Goal: Task Accomplishment & Management: Manage account settings

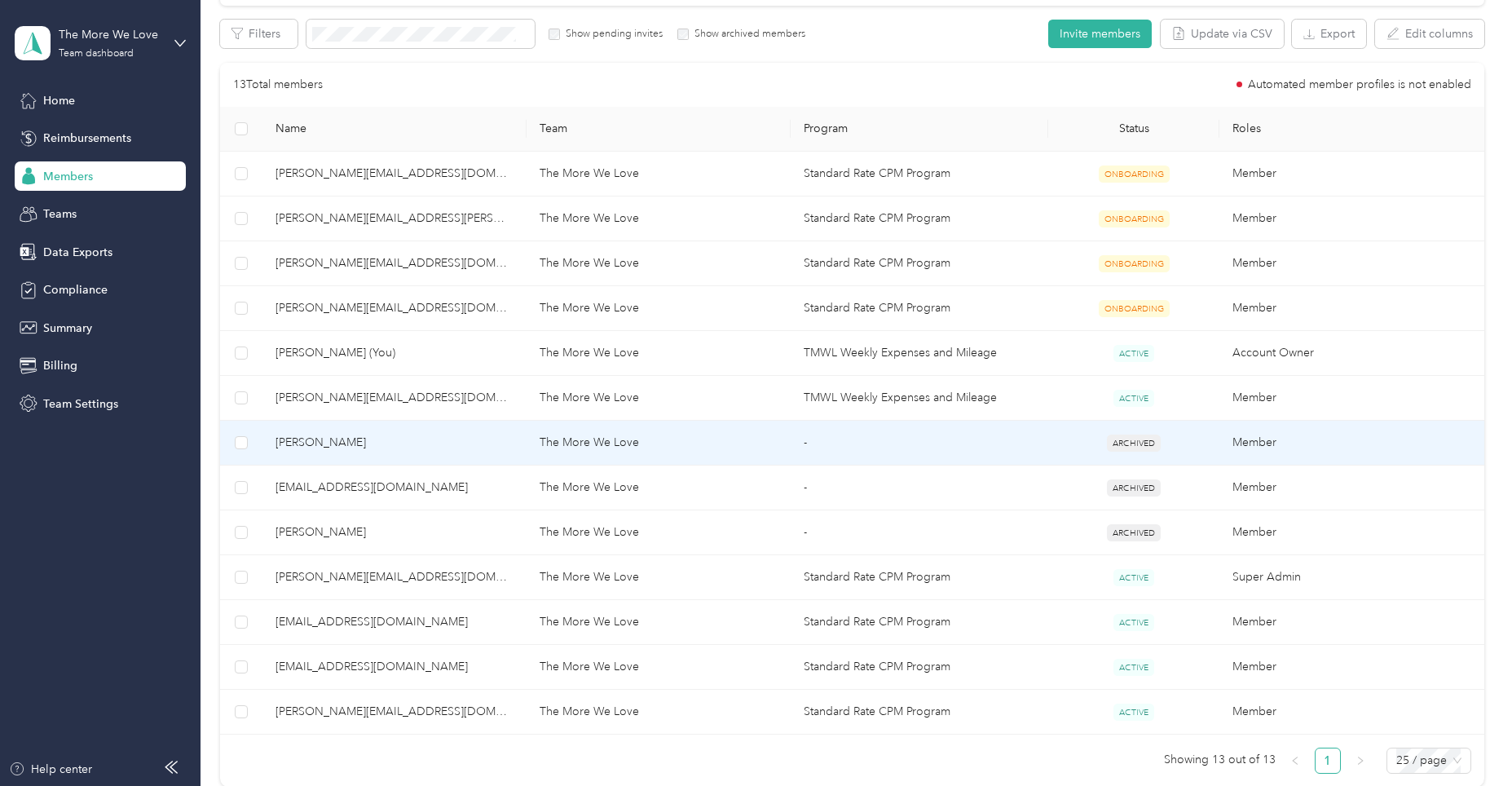
scroll to position [408, 0]
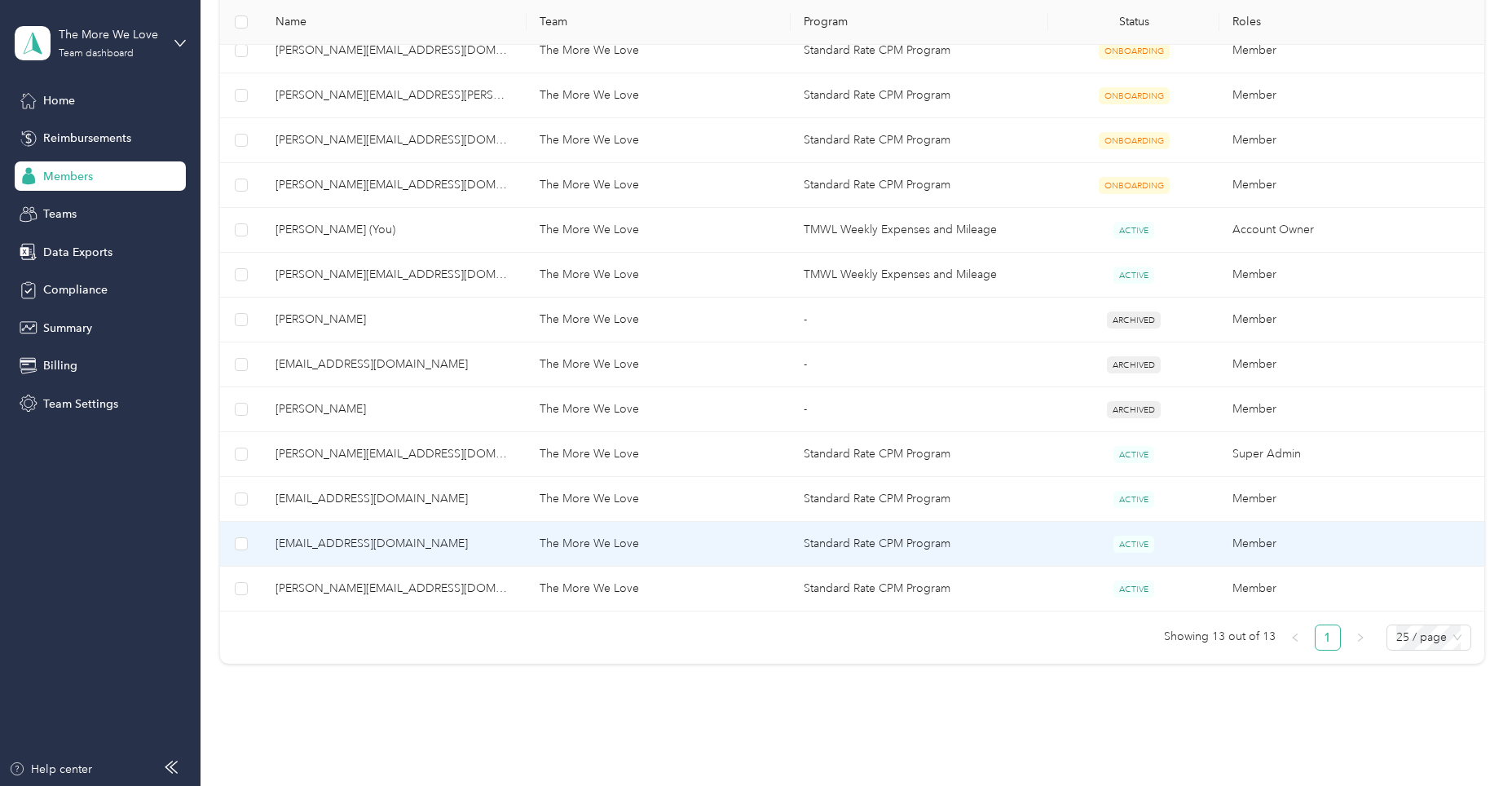
click at [377, 546] on span "[EMAIL_ADDRESS][DOMAIN_NAME]" at bounding box center [394, 544] width 238 height 18
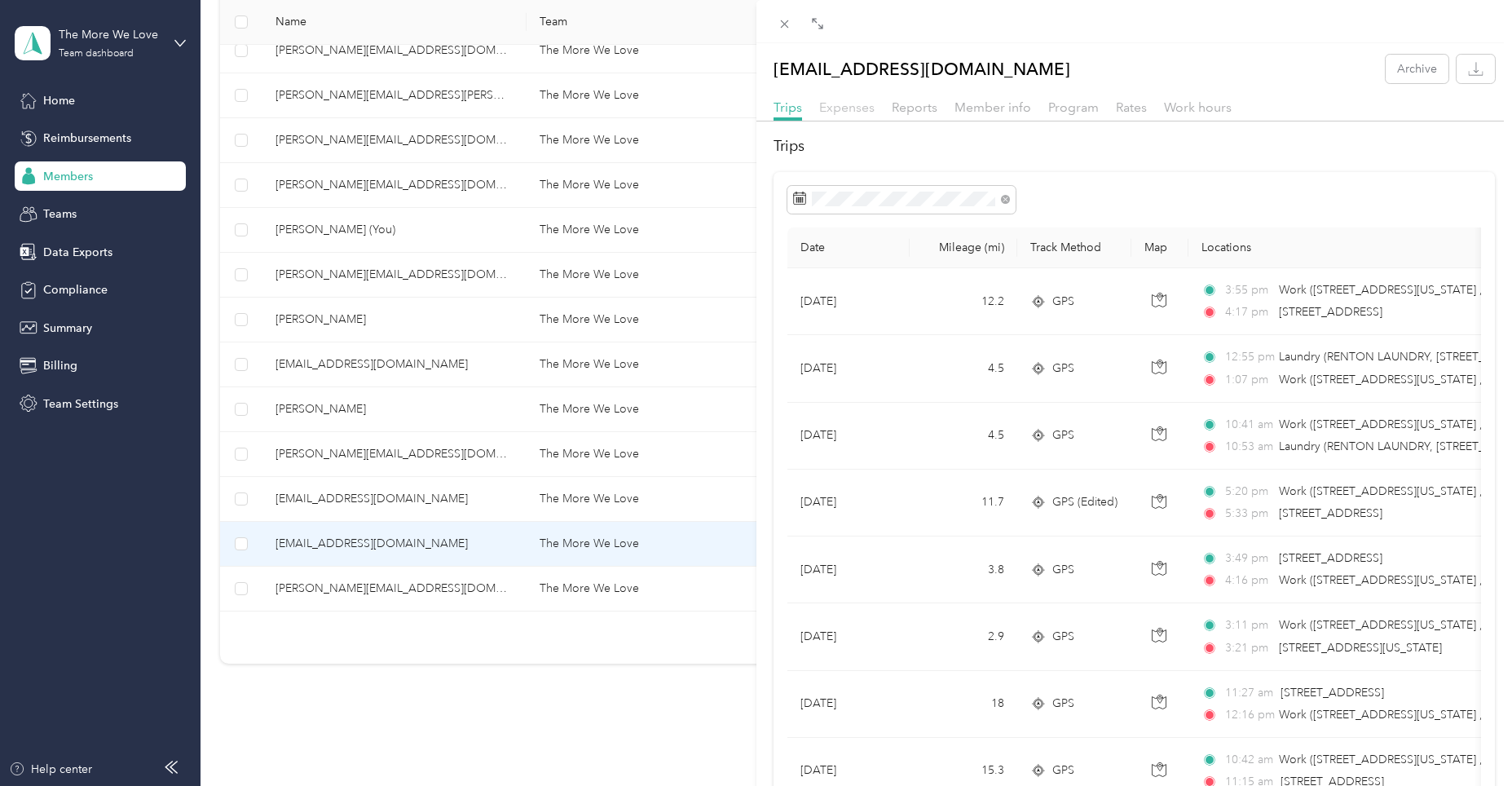
click at [851, 103] on span "Expenses" at bounding box center [847, 108] width 55 height 16
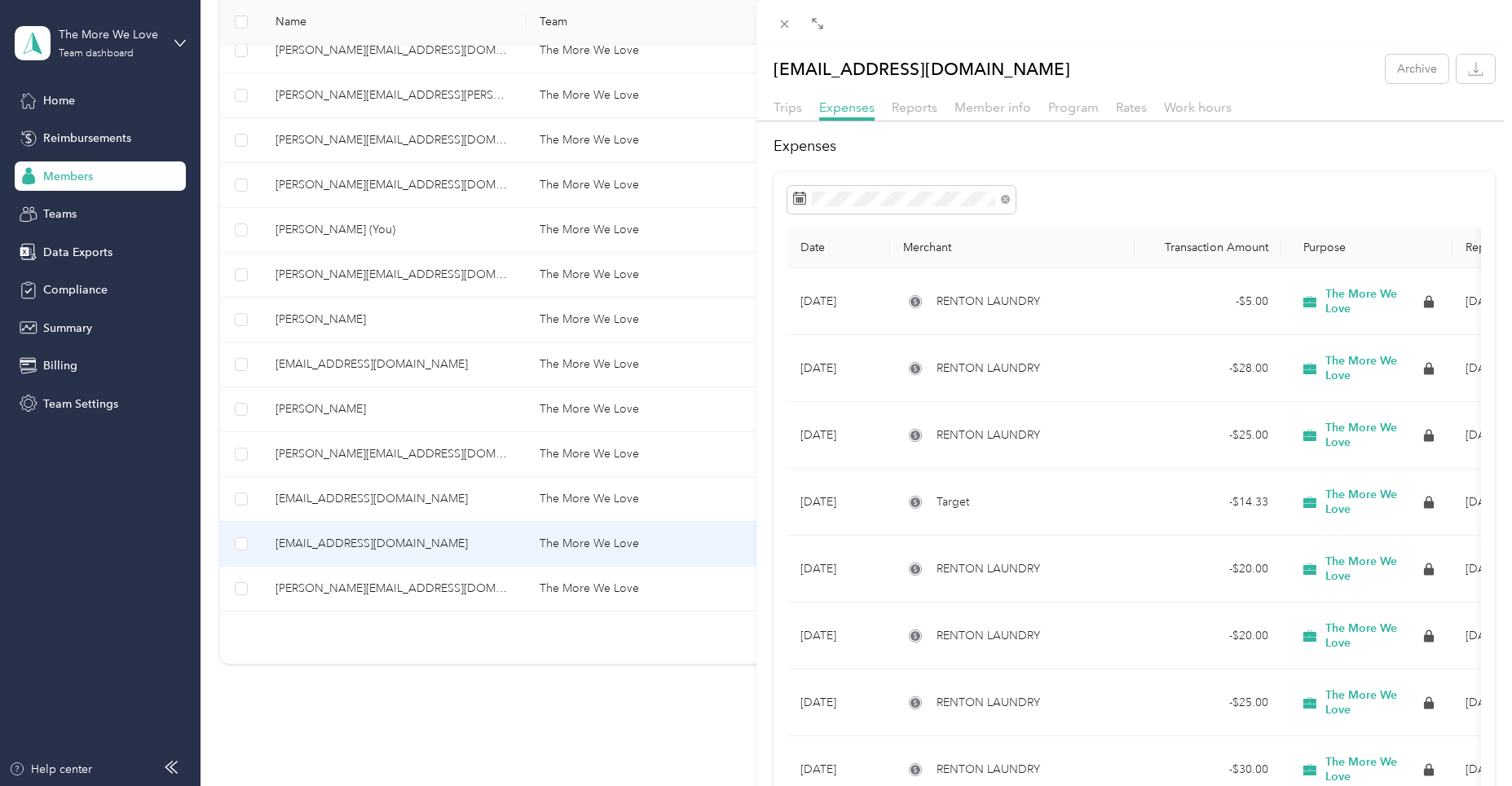
click at [812, 245] on th "Date" at bounding box center [839, 248] width 103 height 41
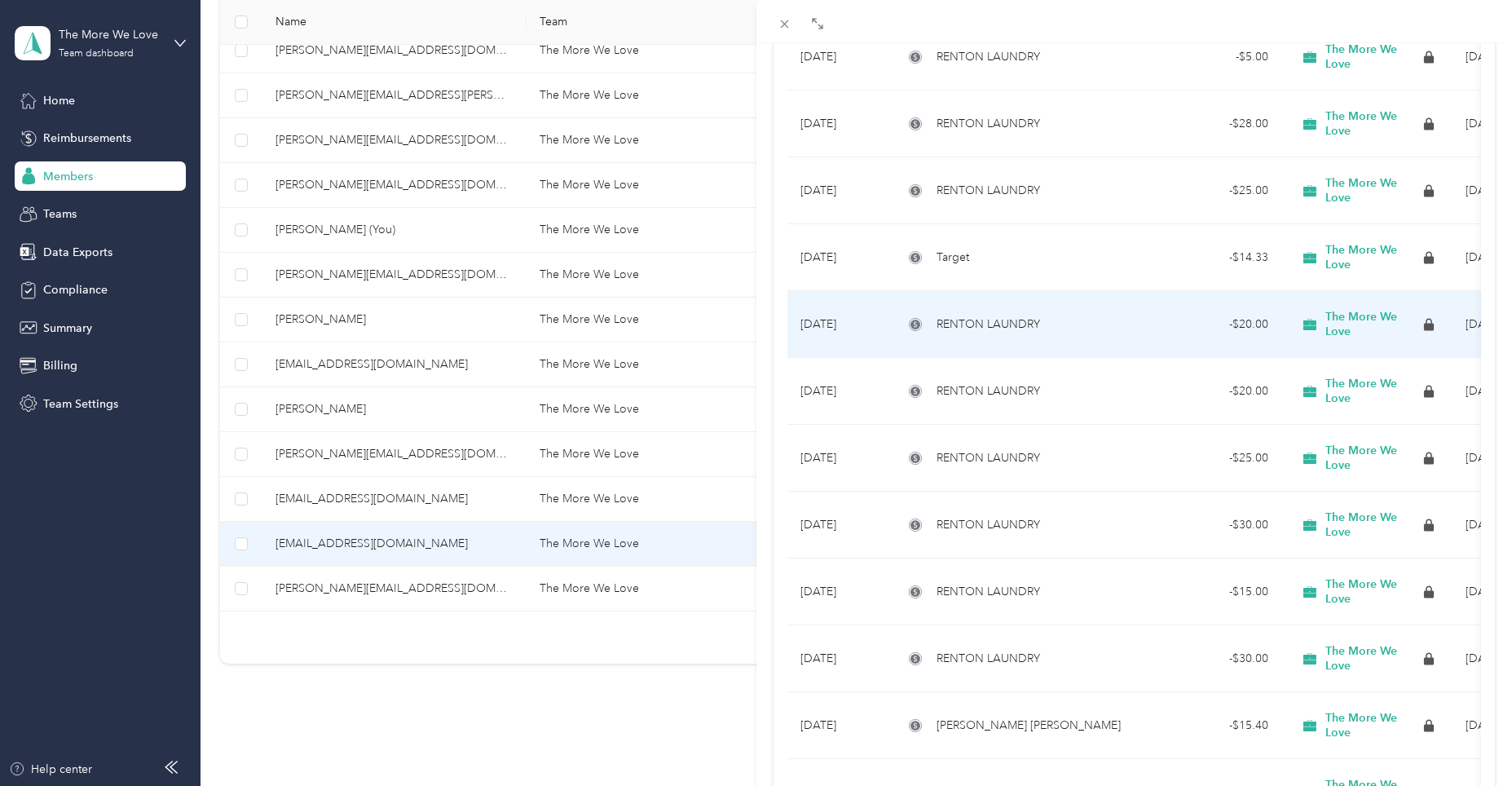
scroll to position [408, 0]
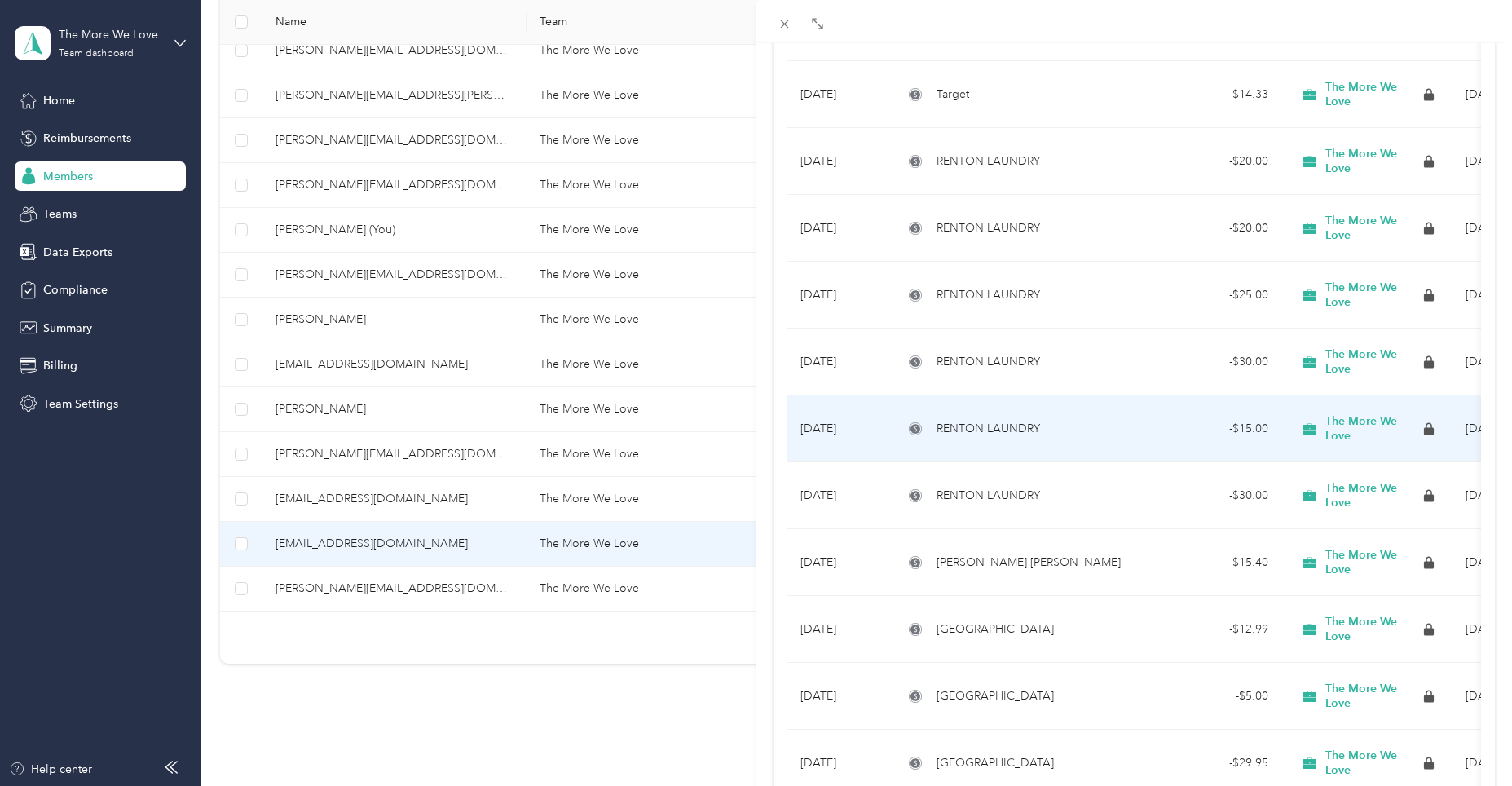
click at [1101, 421] on div "RENTON LAUNDRY" at bounding box center [1013, 428] width 219 height 18
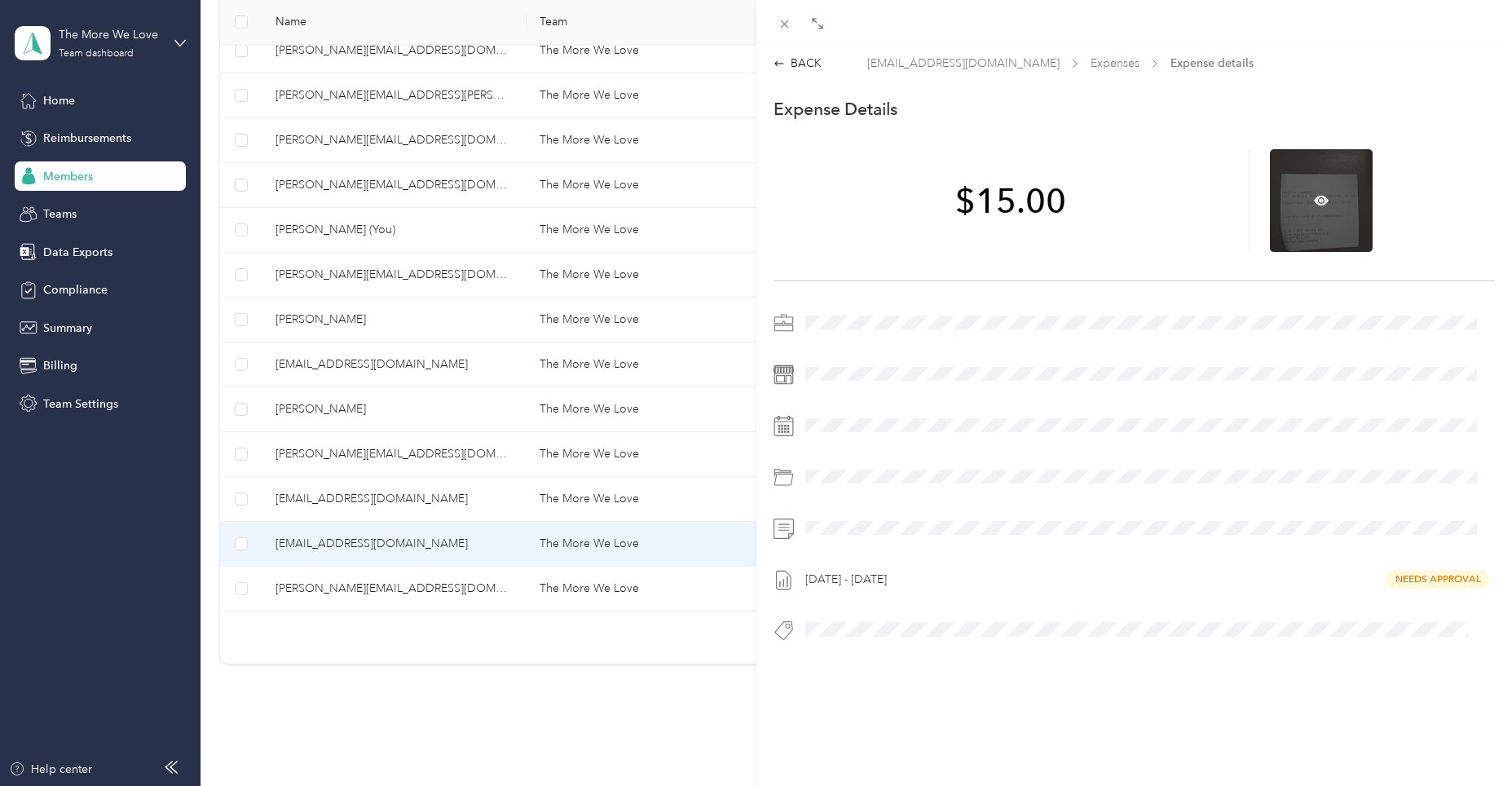
click at [1319, 211] on div at bounding box center [1321, 201] width 103 height 103
click at [1314, 193] on icon at bounding box center [1321, 200] width 15 height 15
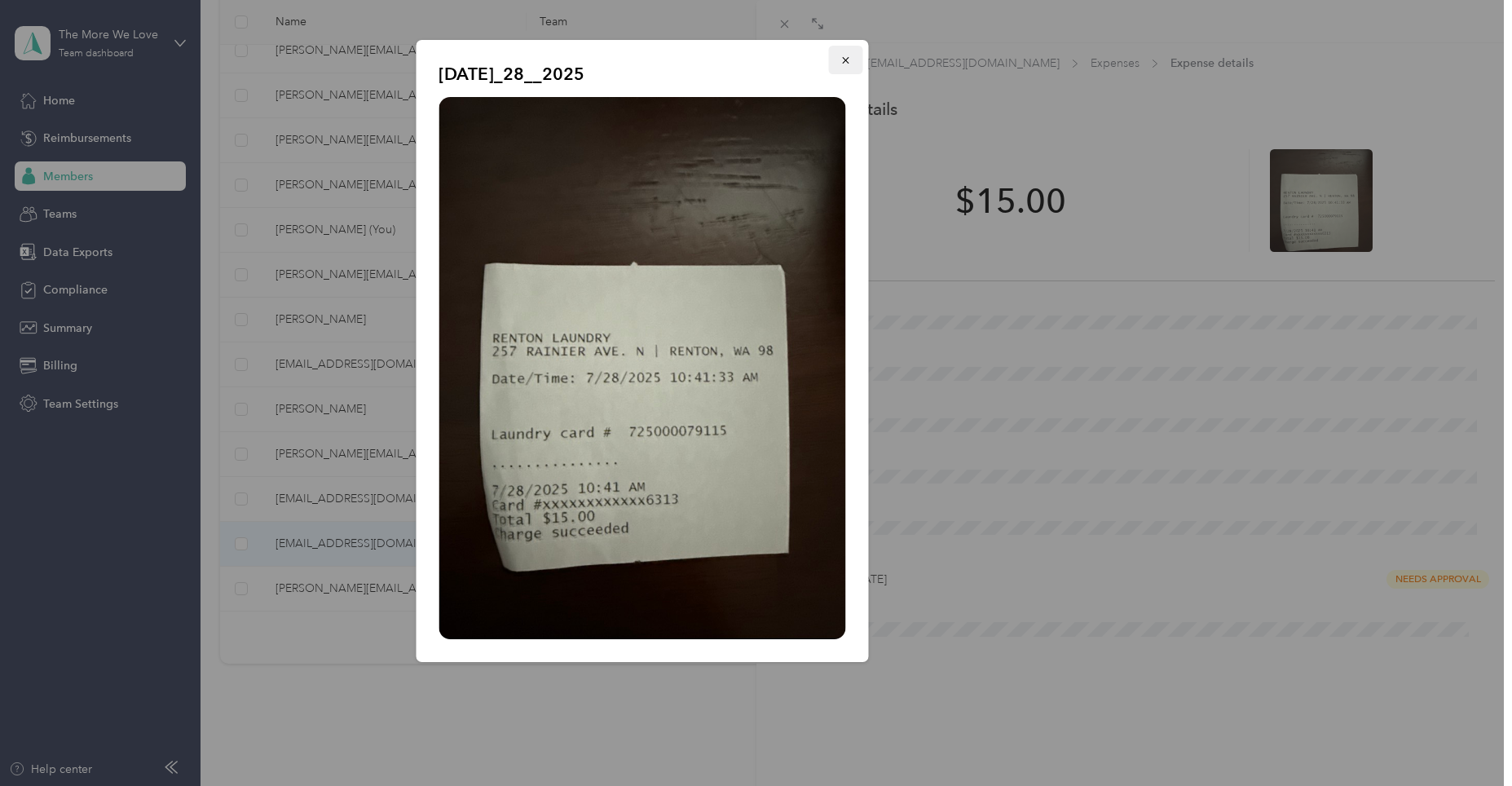
click at [843, 58] on icon "button" at bounding box center [845, 60] width 7 height 7
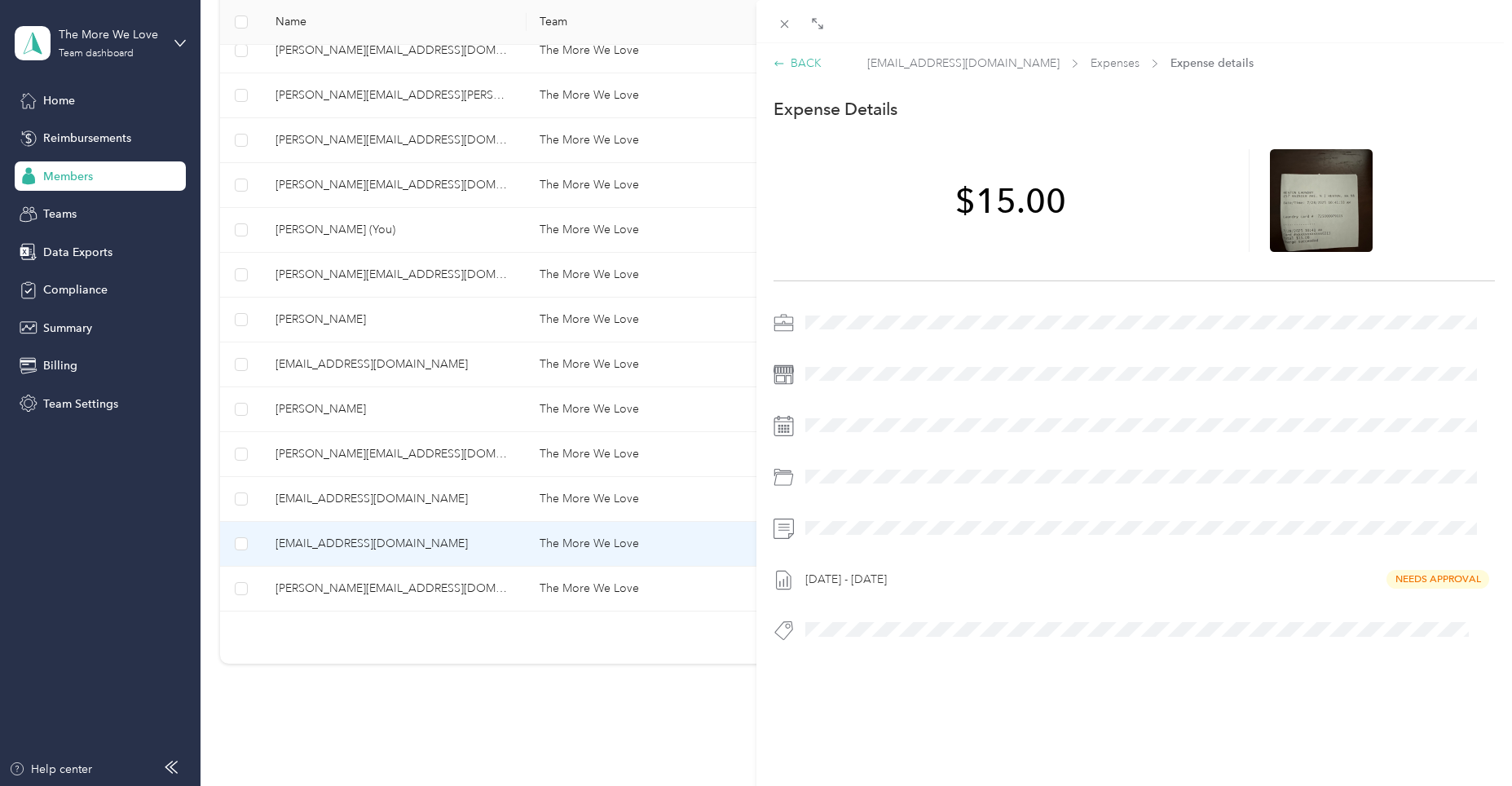
click at [777, 60] on icon at bounding box center [780, 64] width 12 height 12
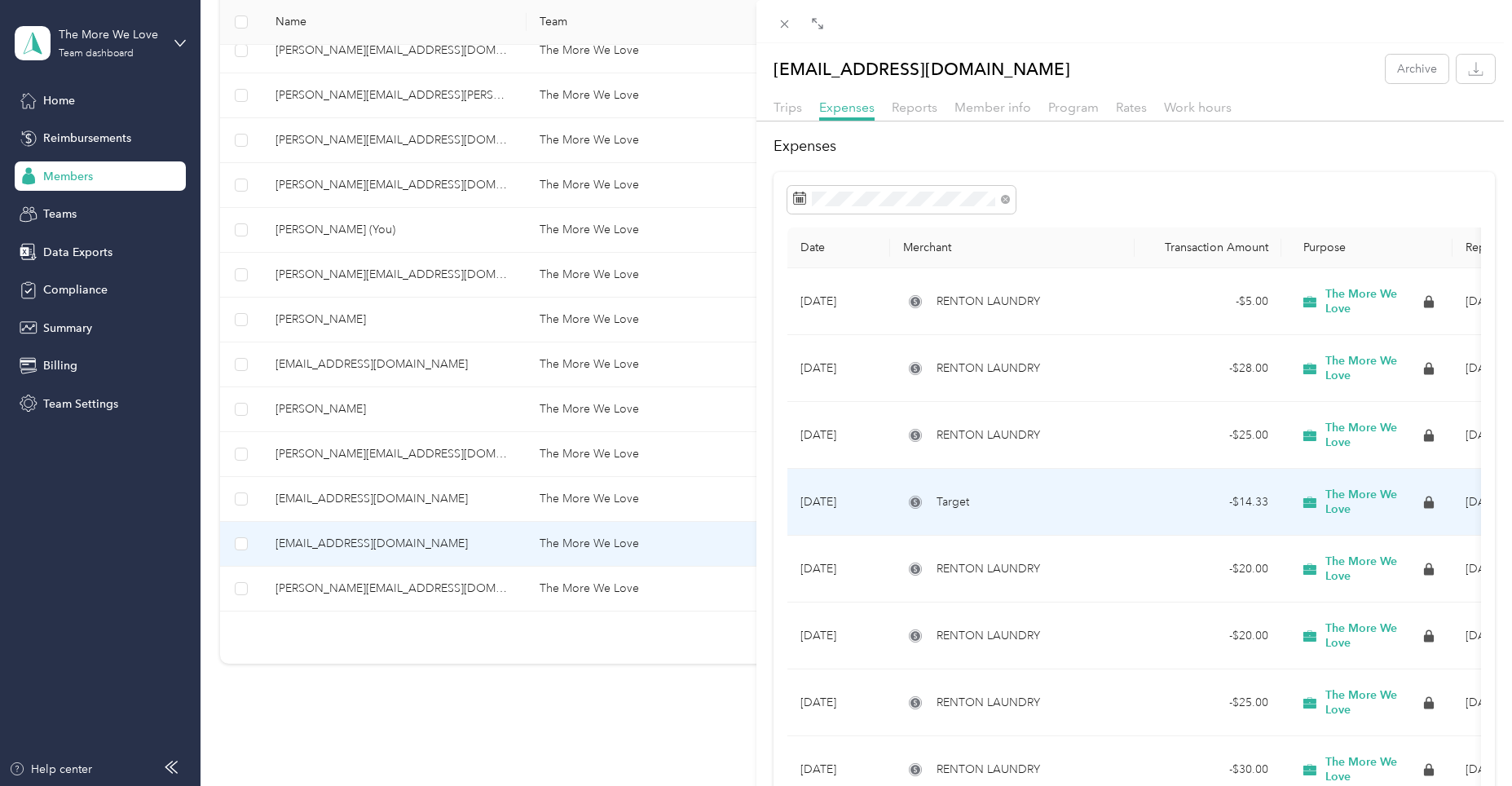
scroll to position [327, 0]
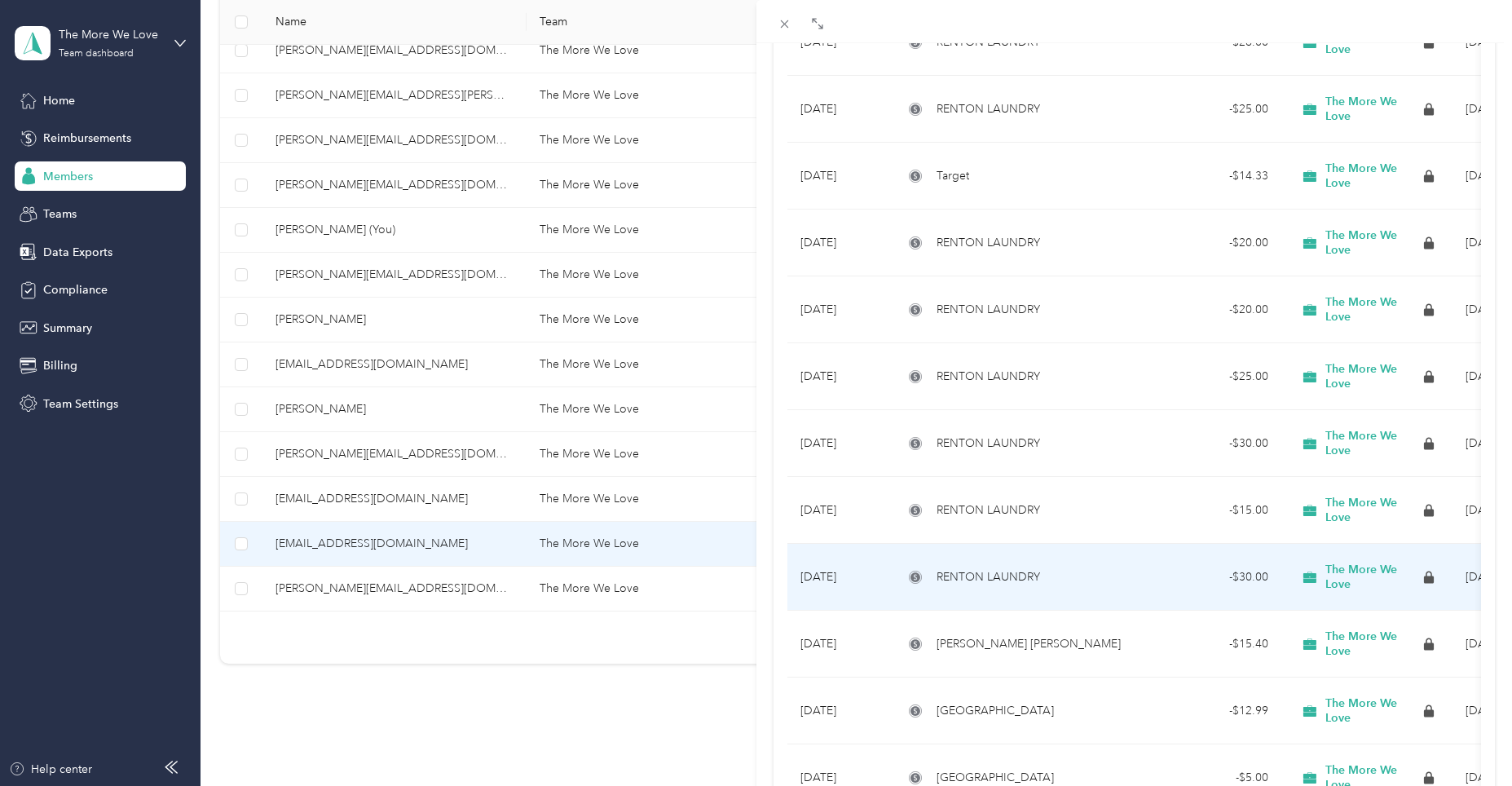
click at [1086, 583] on div "RENTON LAUNDRY" at bounding box center [1013, 578] width 219 height 18
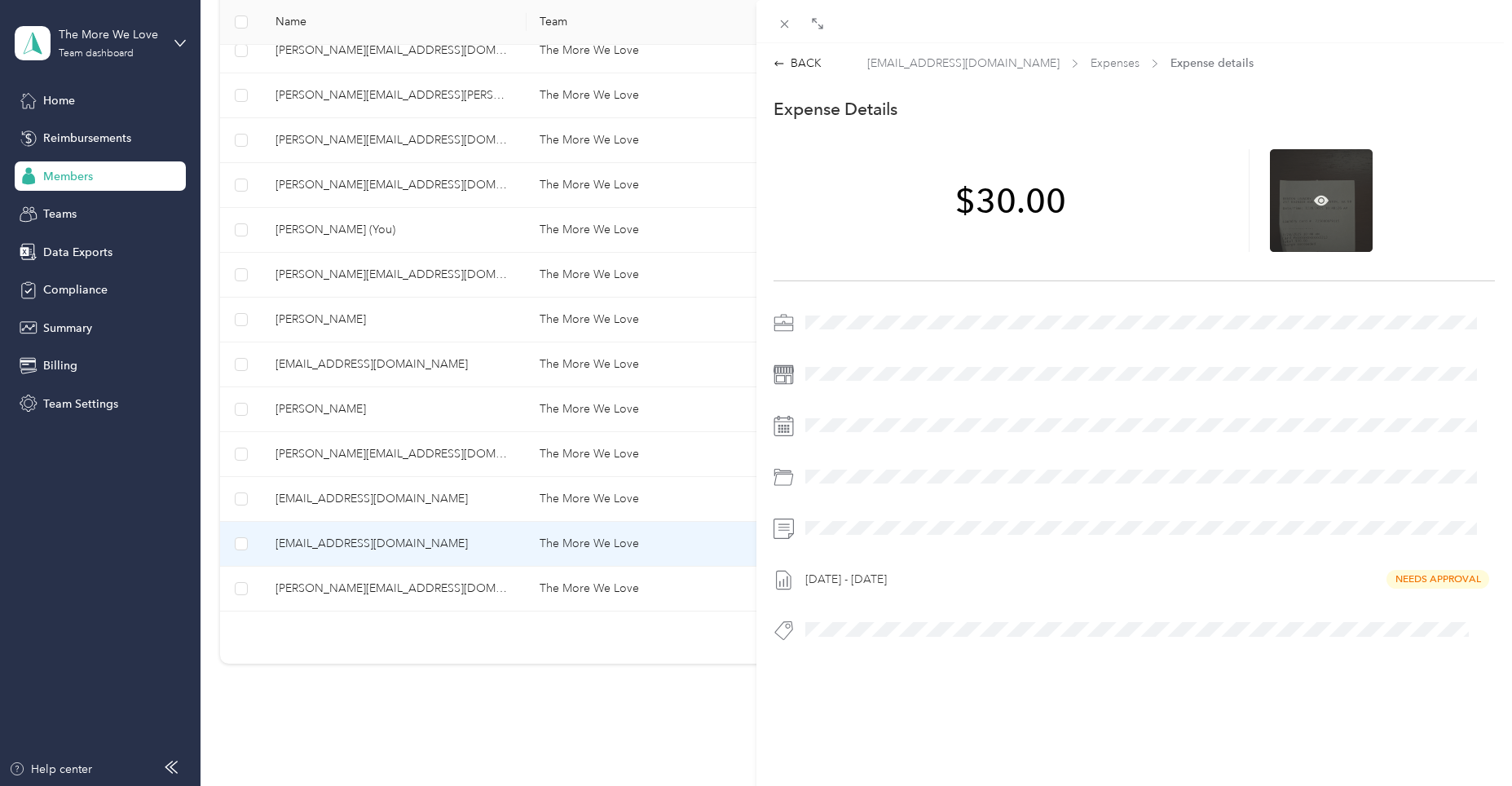
click at [1307, 210] on div at bounding box center [1321, 201] width 103 height 103
click at [1314, 202] on icon at bounding box center [1321, 200] width 15 height 15
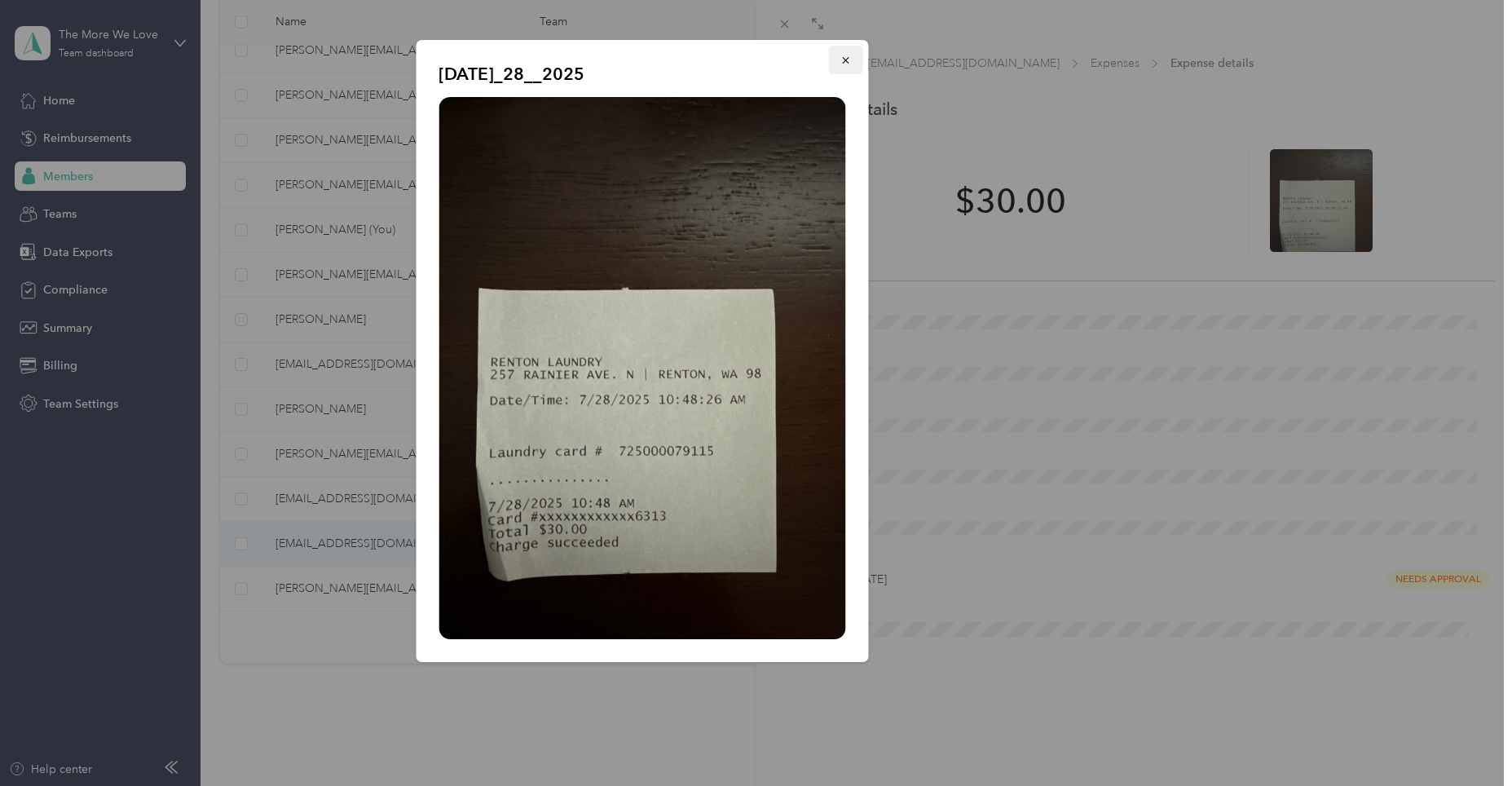
click at [842, 59] on icon "button" at bounding box center [846, 60] width 12 height 12
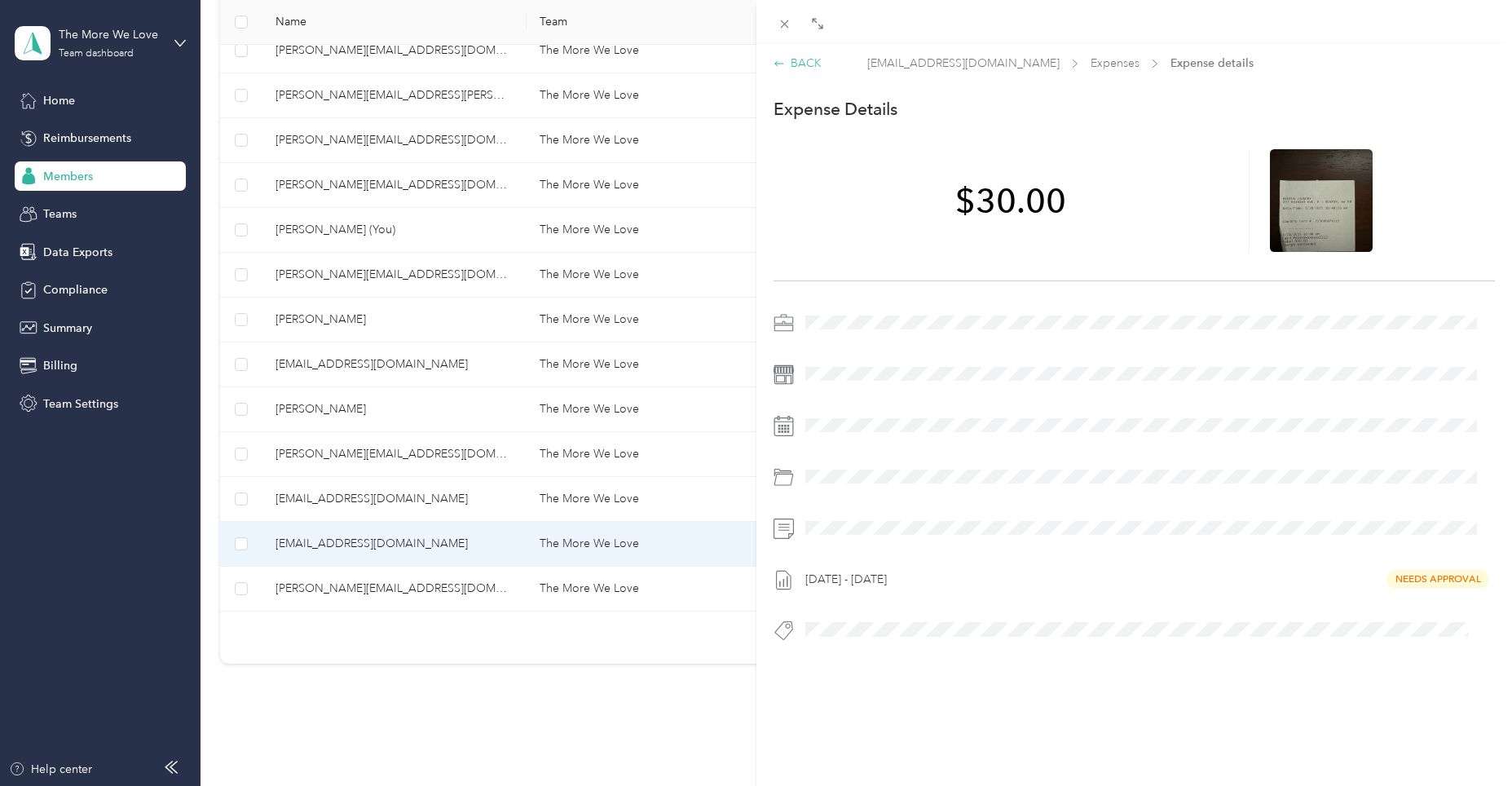
click at [781, 61] on icon at bounding box center [780, 64] width 12 height 12
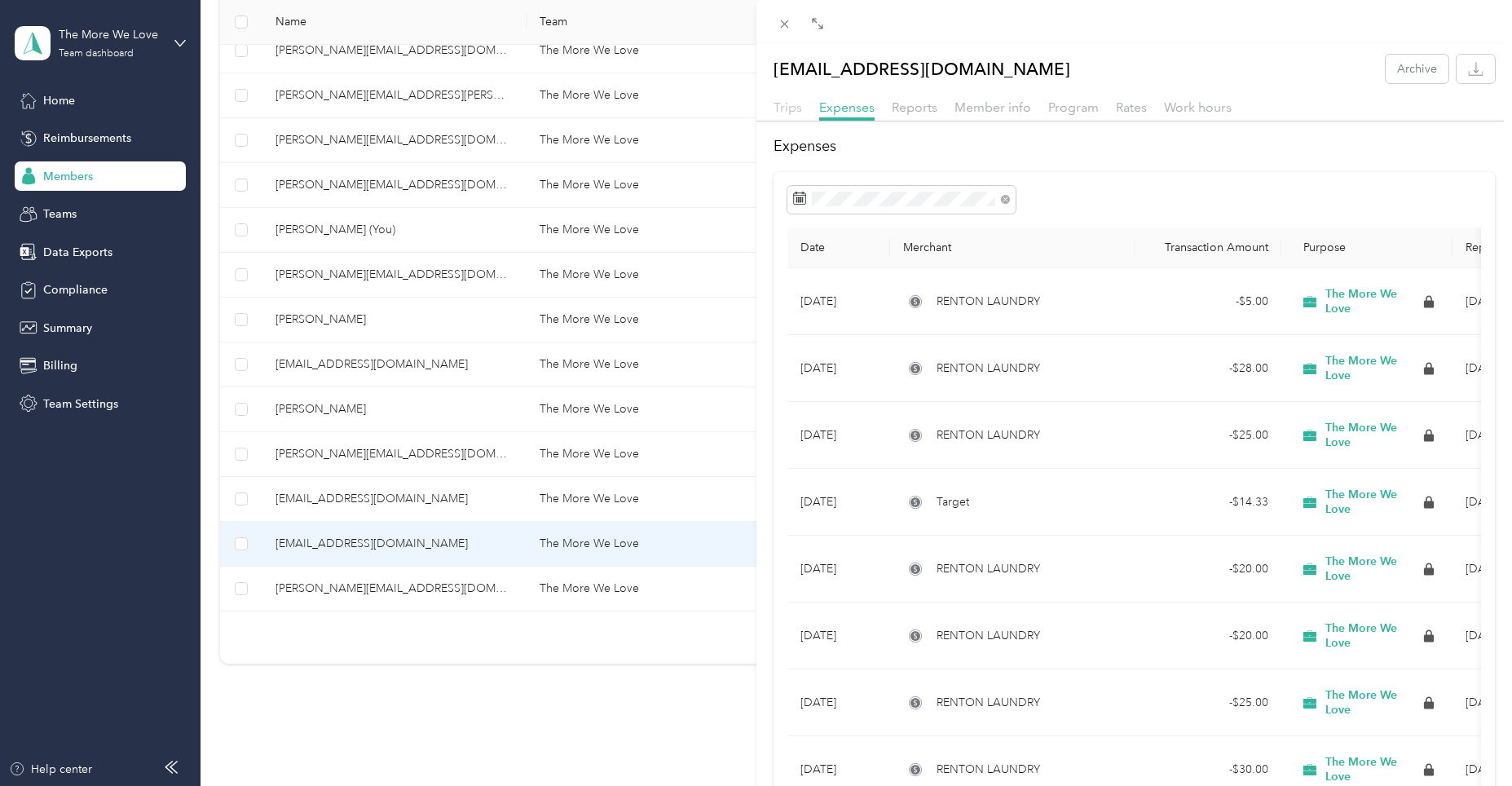
click at [790, 106] on span "Trips" at bounding box center [787, 108] width 28 height 16
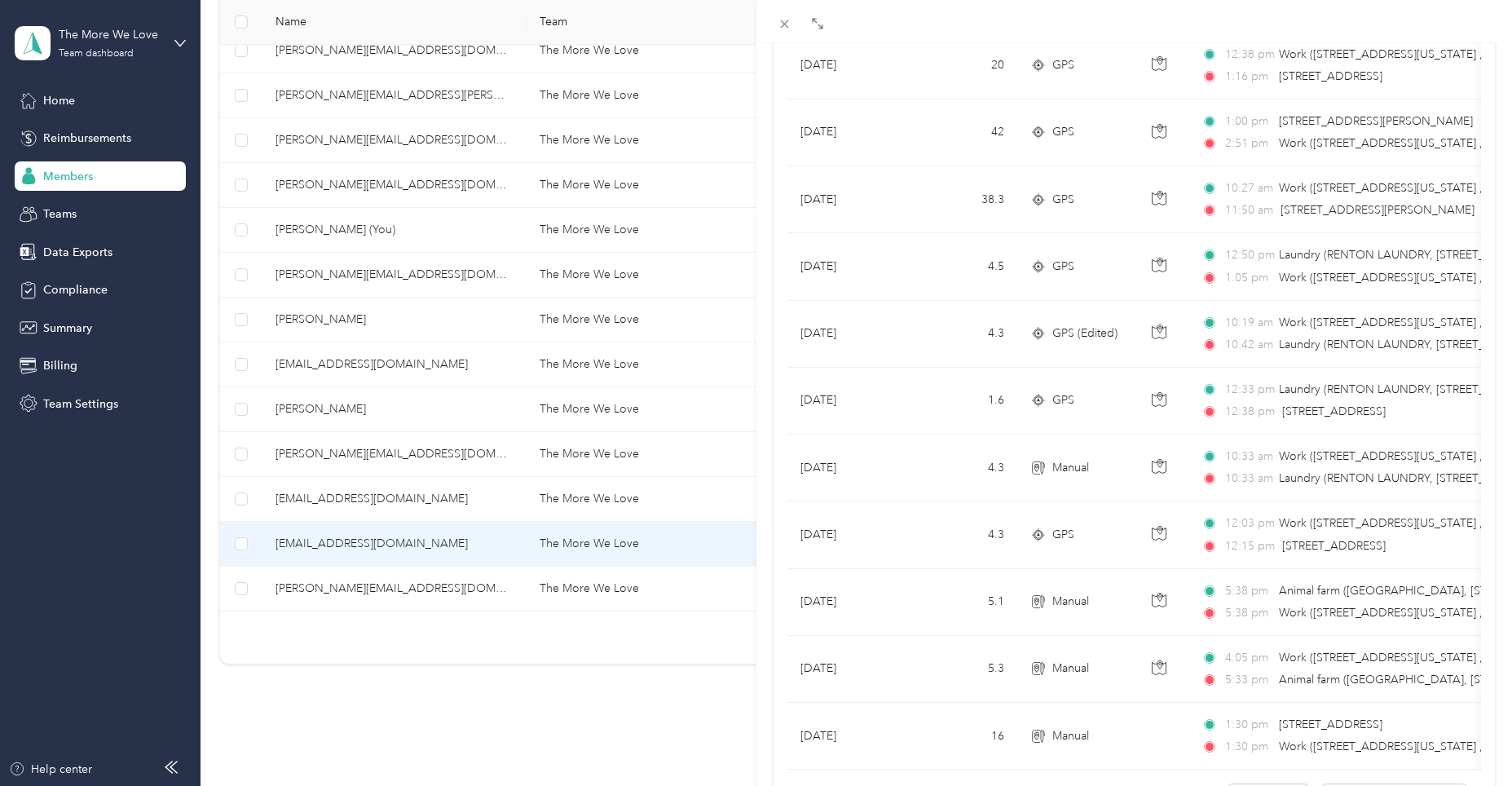
scroll to position [1298, 0]
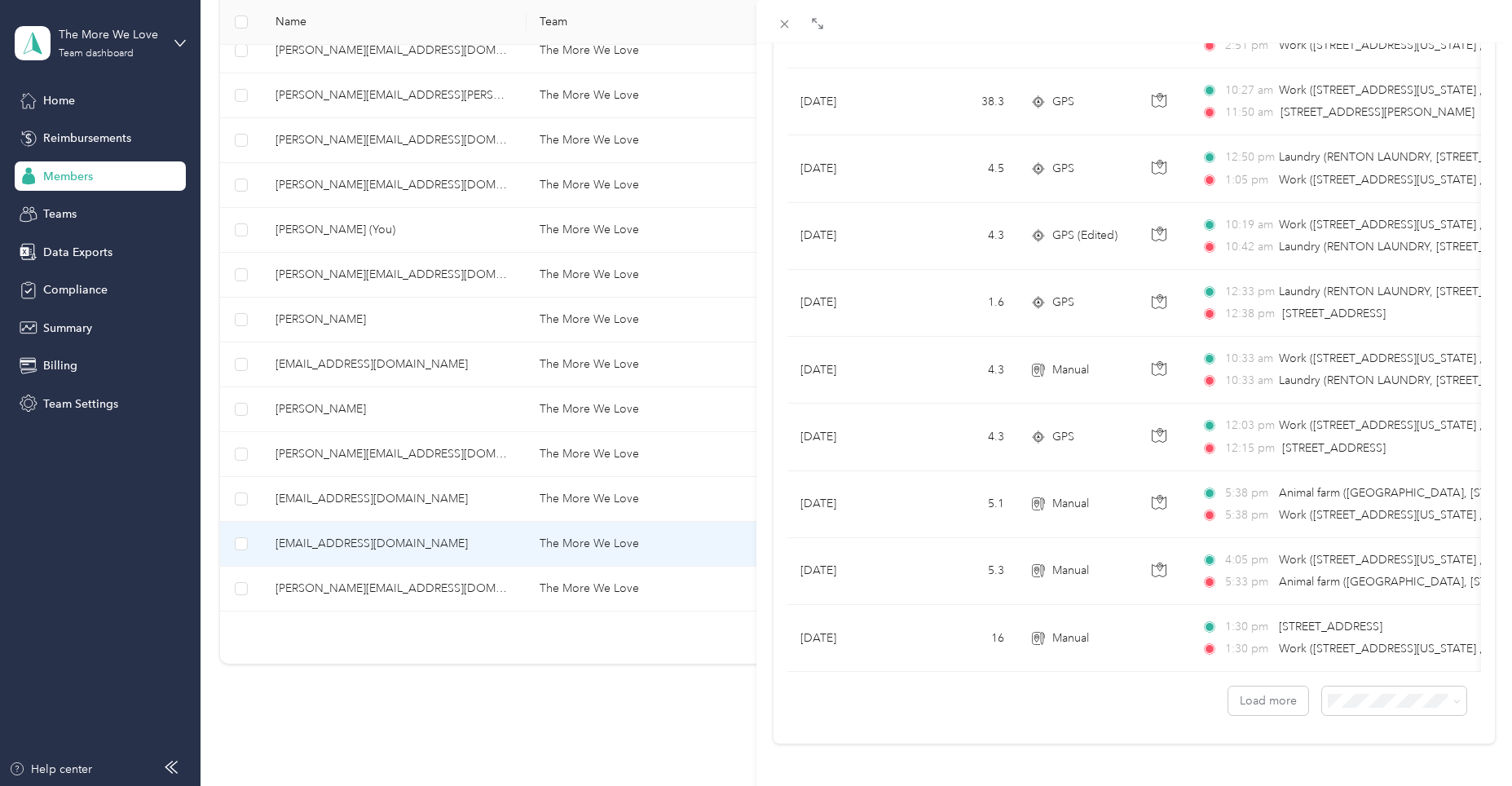
click at [1350, 658] on span "100 per load" at bounding box center [1354, 658] width 67 height 14
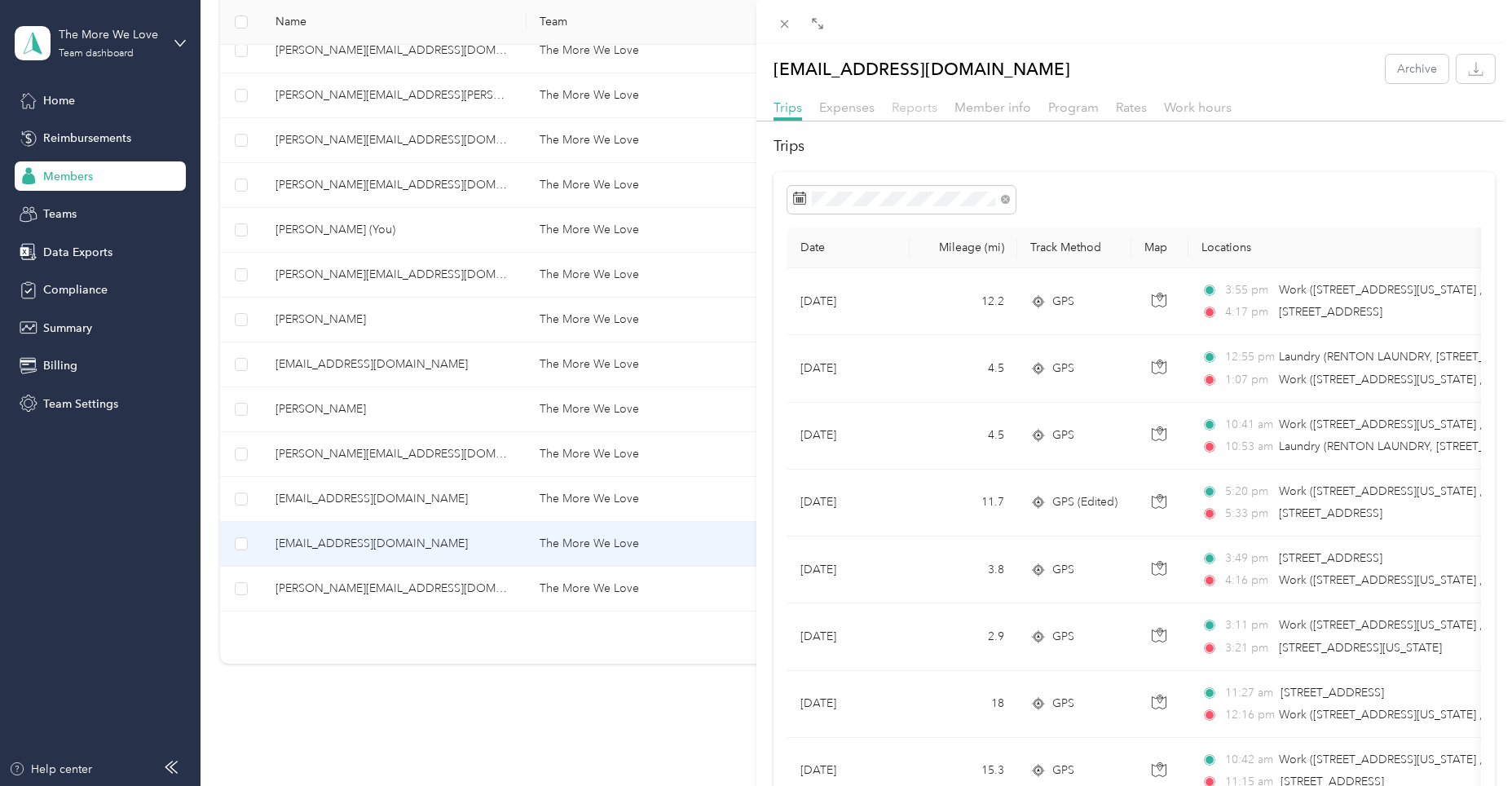
click at [906, 106] on span "Reports" at bounding box center [914, 108] width 46 height 16
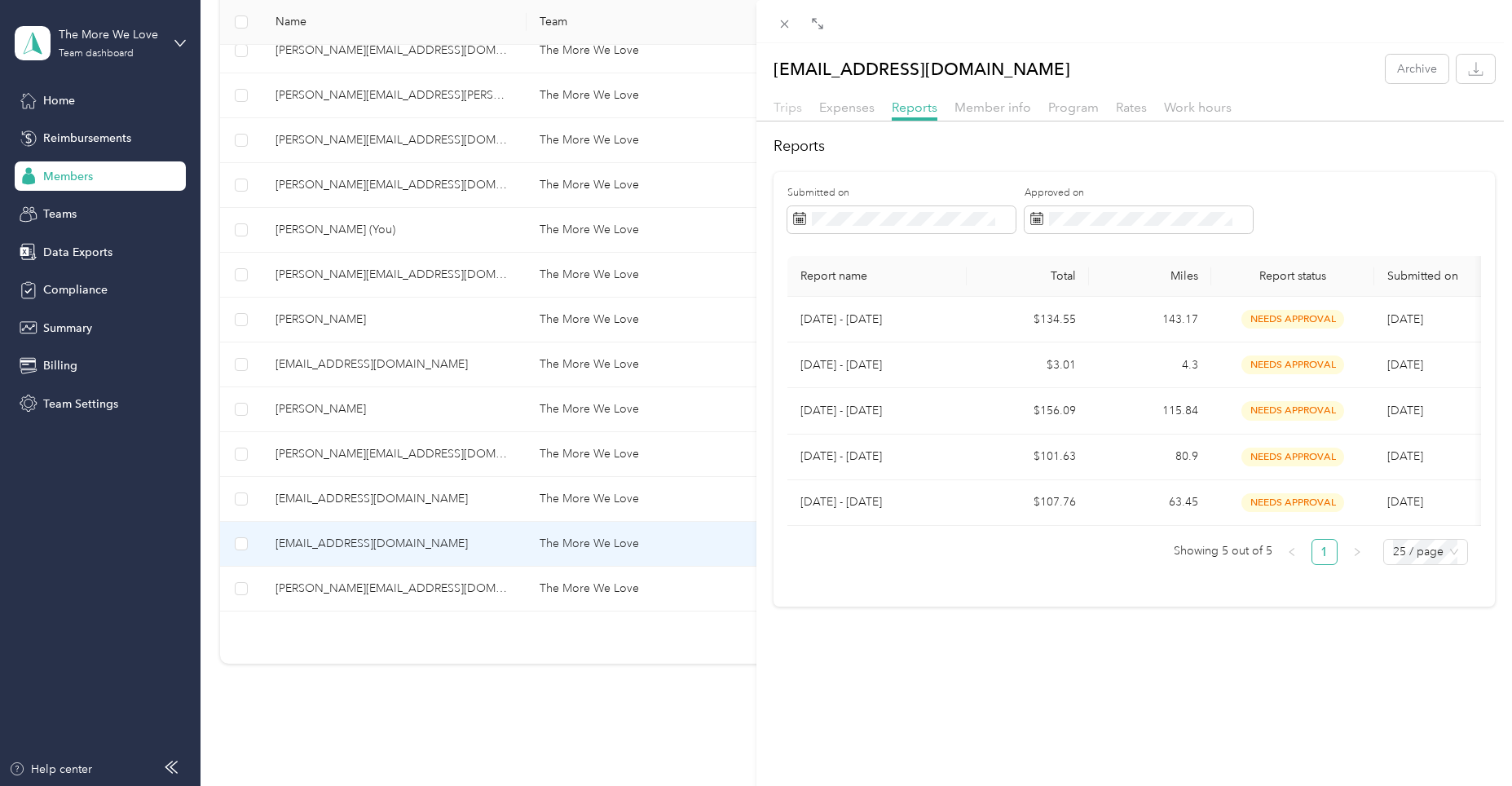
click at [789, 106] on span "Trips" at bounding box center [787, 108] width 28 height 16
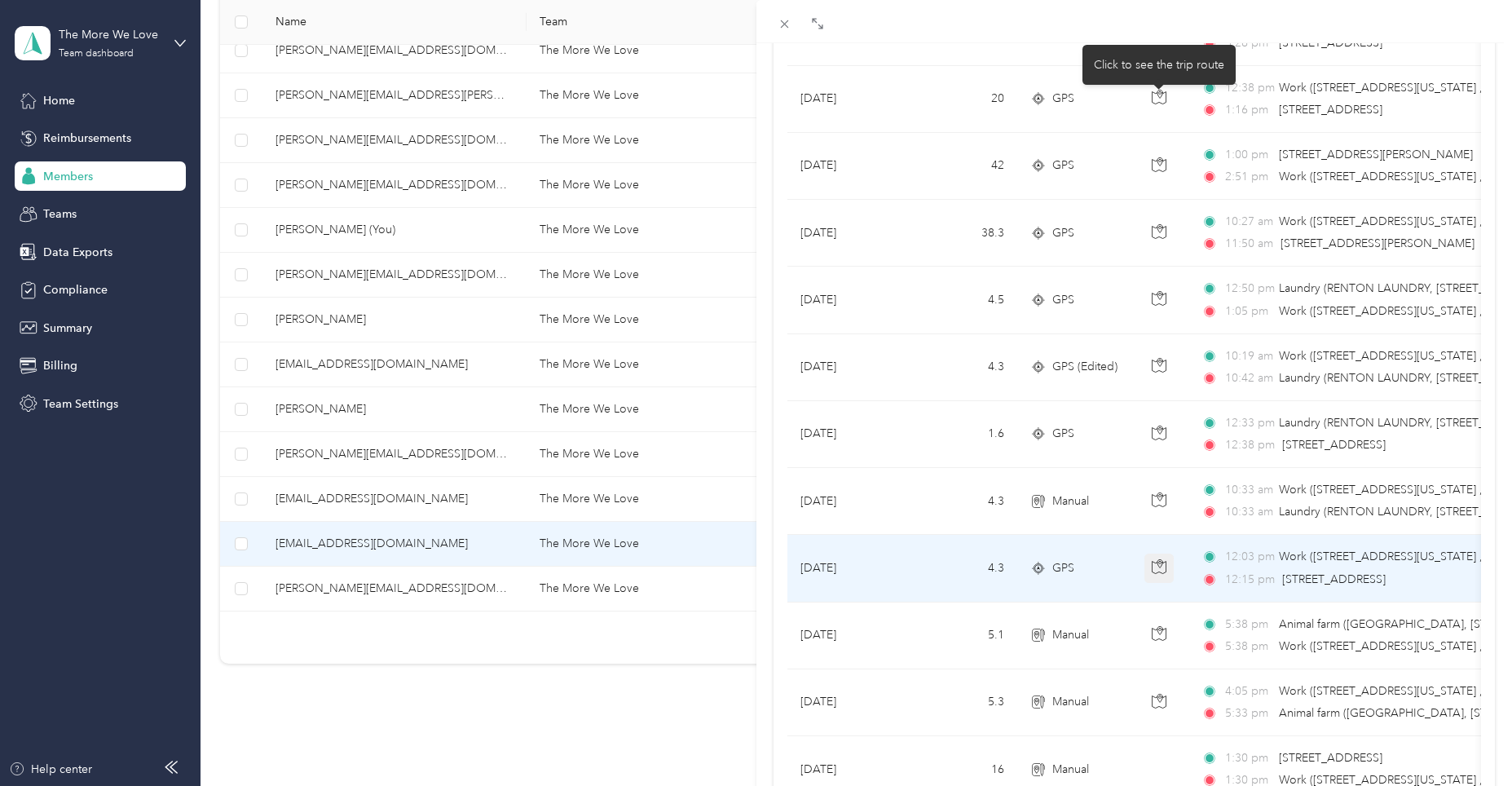
scroll to position [1298, 0]
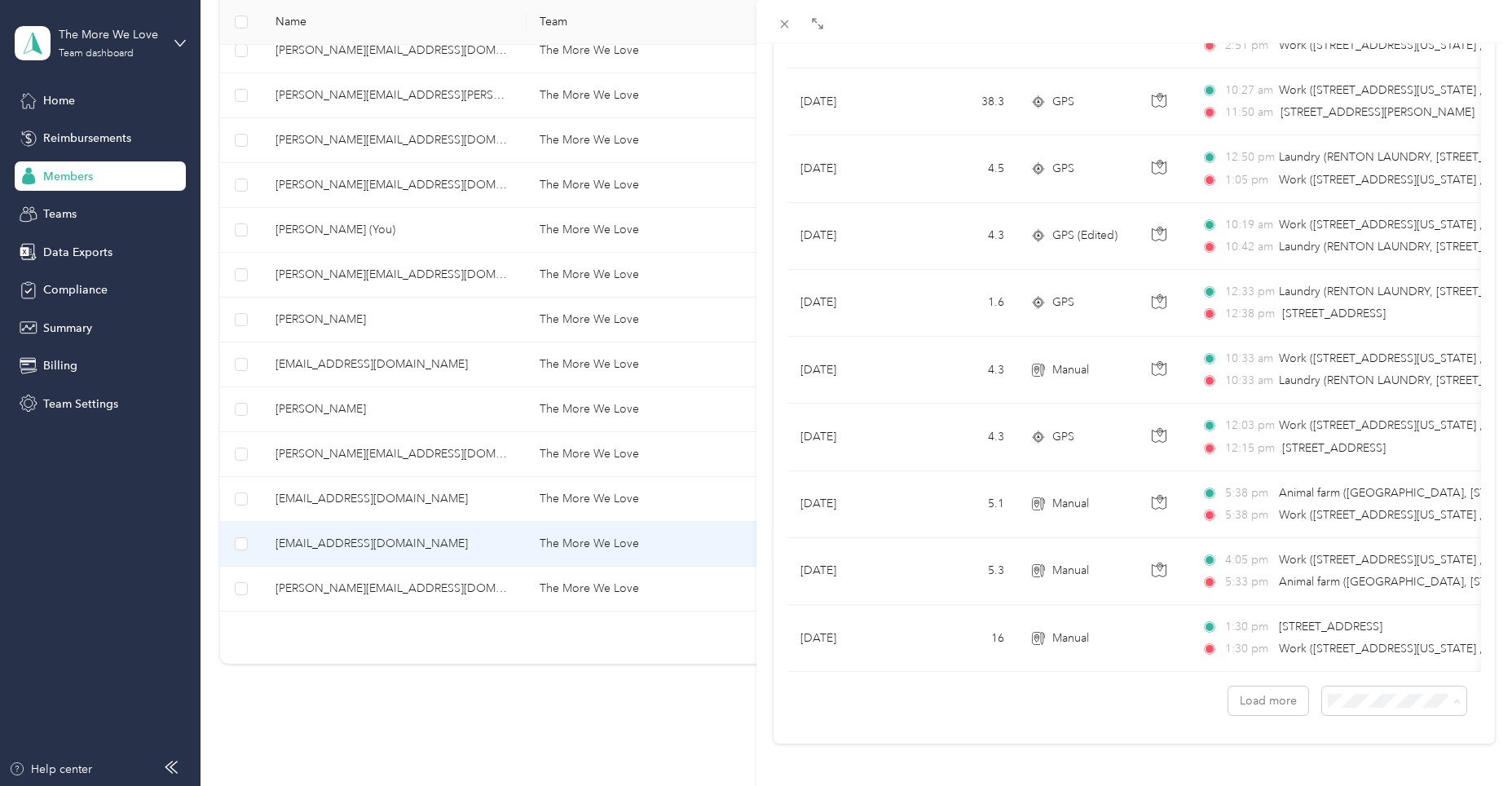
click at [1355, 652] on span "100 per load" at bounding box center [1354, 659] width 67 height 14
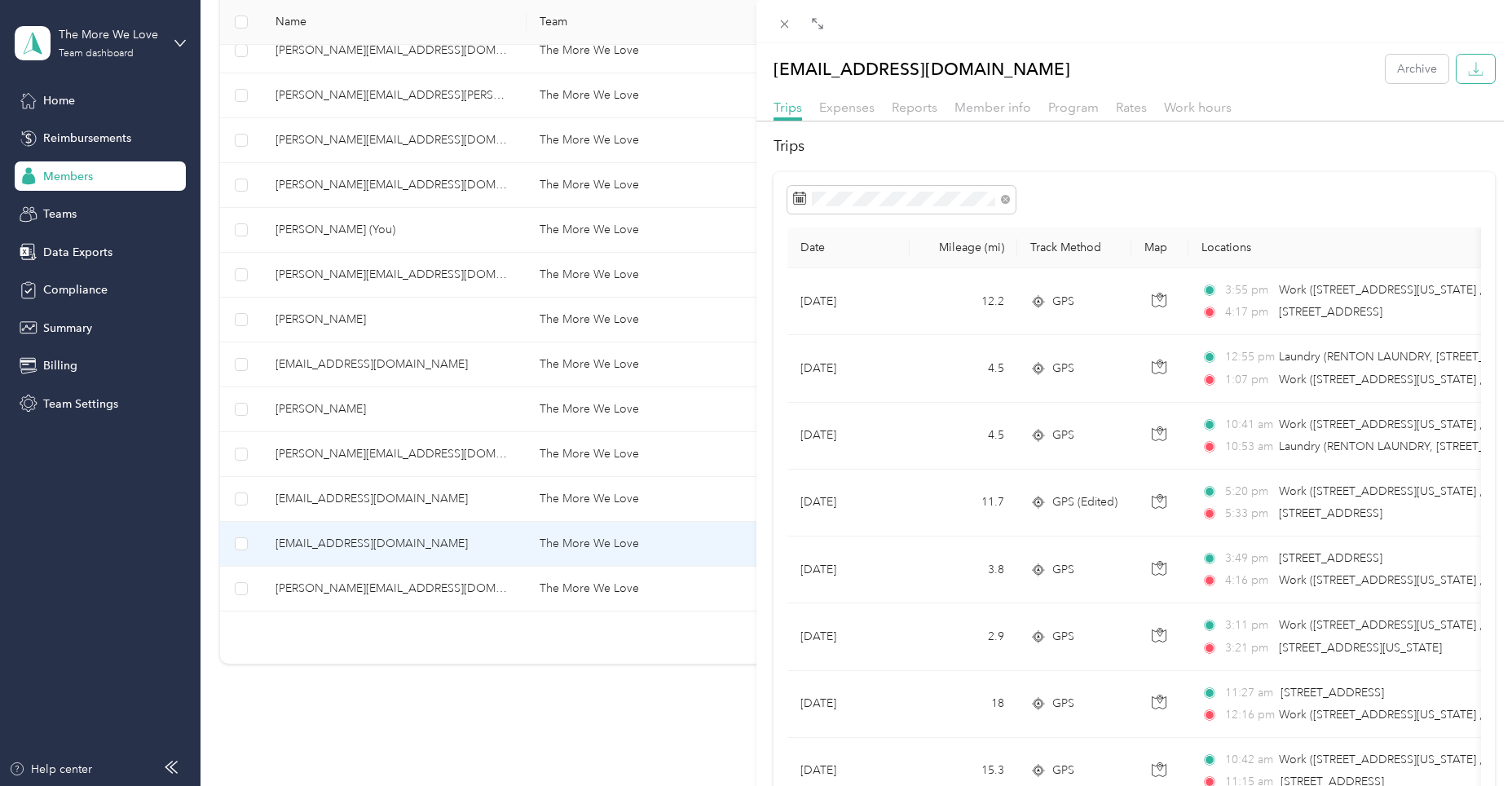
click at [1468, 68] on icon "button" at bounding box center [1476, 69] width 15 height 16
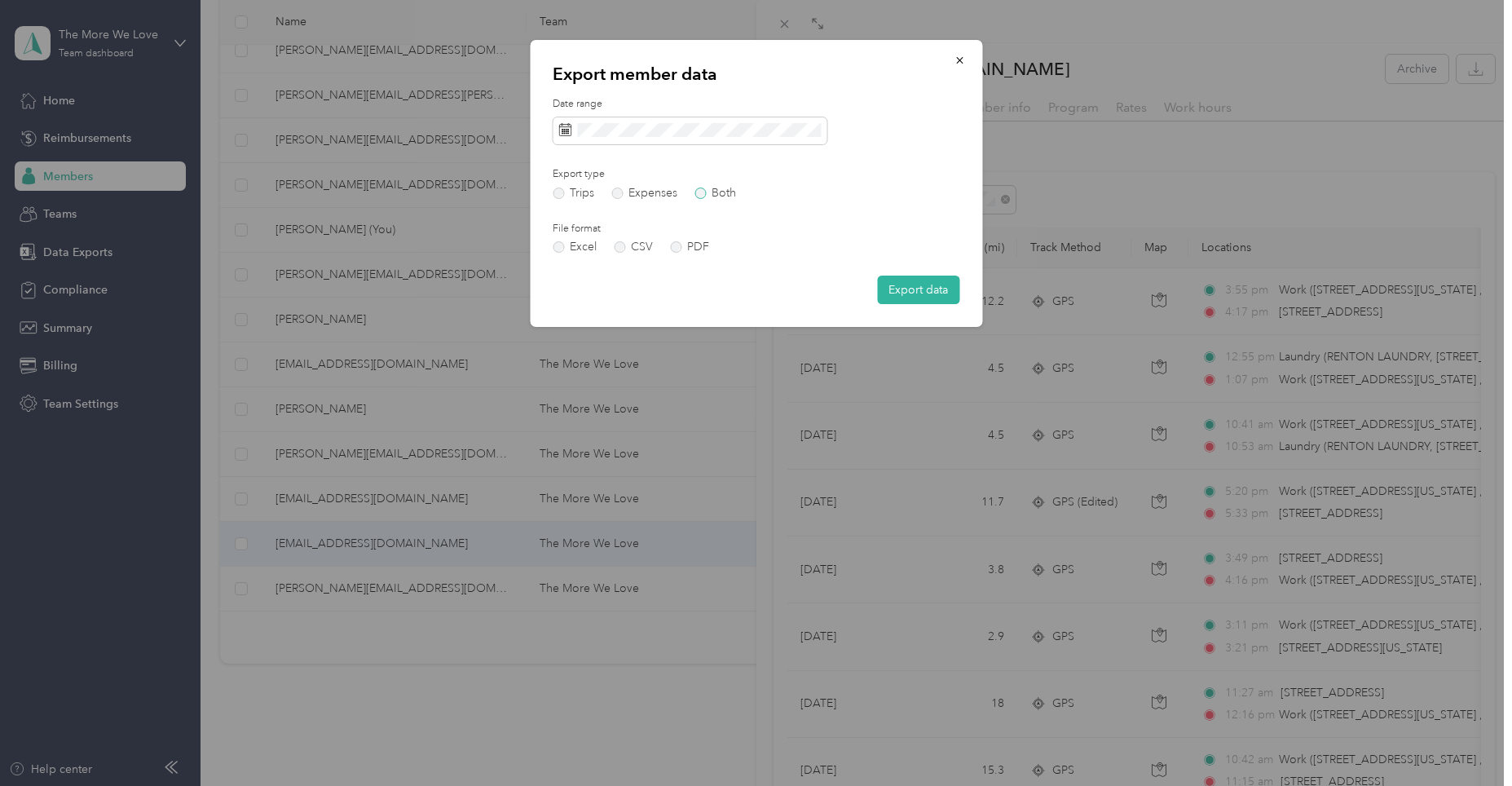
click at [703, 193] on label "Both" at bounding box center [715, 194] width 42 height 12
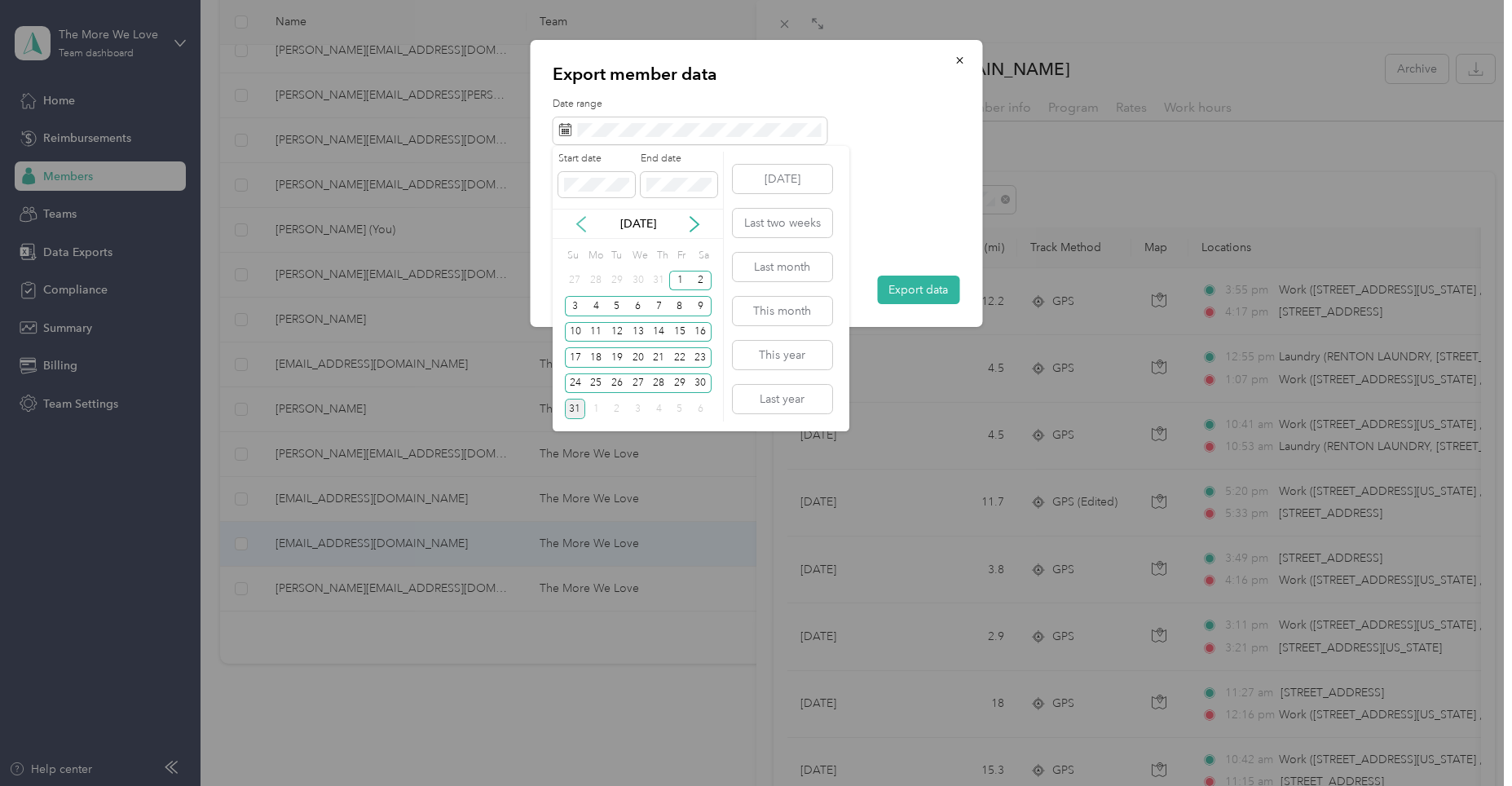
click at [584, 226] on icon at bounding box center [581, 224] width 16 height 16
click at [595, 357] on div "21" at bounding box center [596, 358] width 21 height 20
click at [626, 214] on div "[DATE]" at bounding box center [638, 223] width 170 height 30
click at [787, 176] on button "[DATE]" at bounding box center [783, 178] width 100 height 28
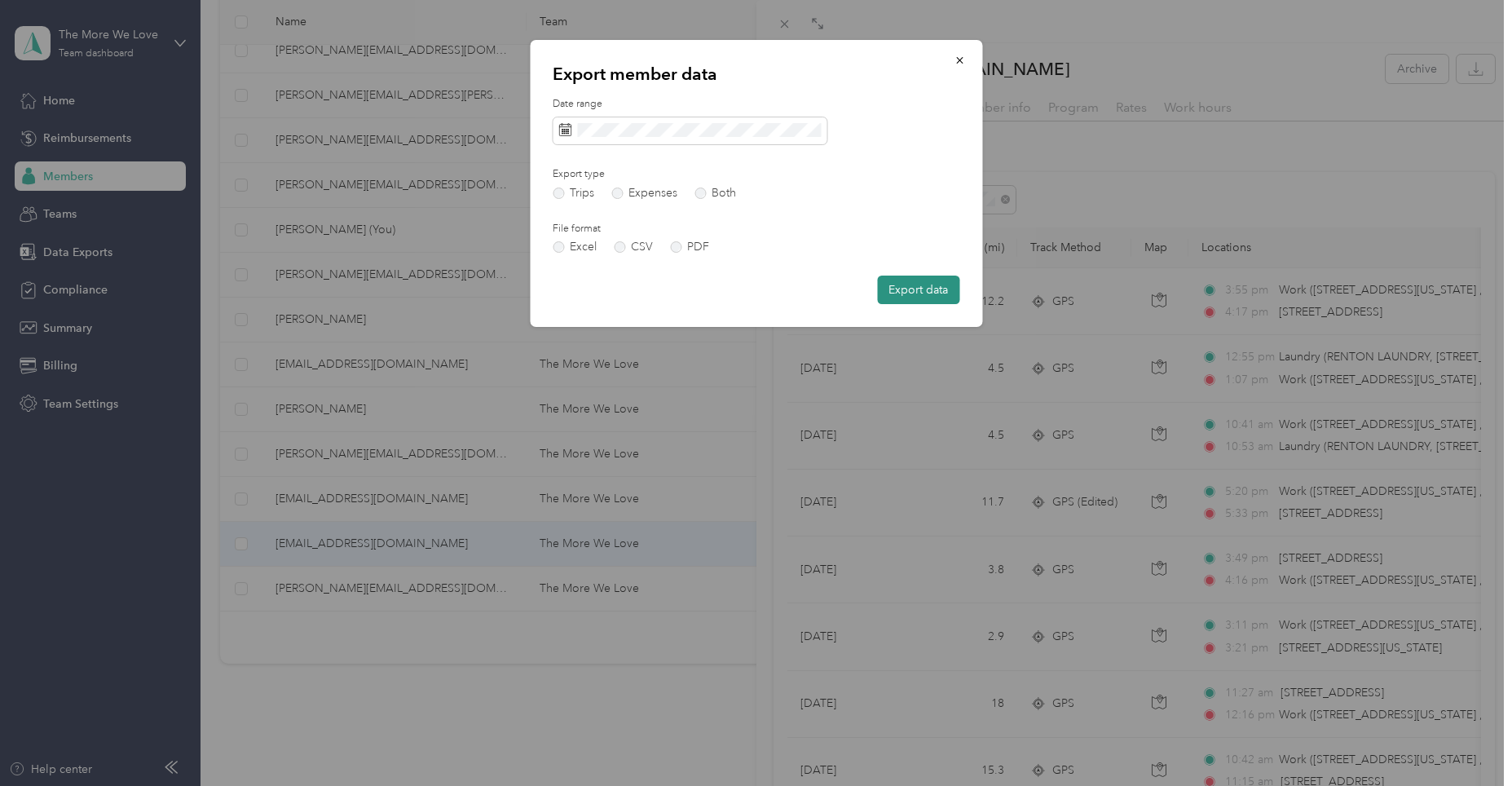
click at [908, 288] on button "Export data" at bounding box center [918, 289] width 82 height 28
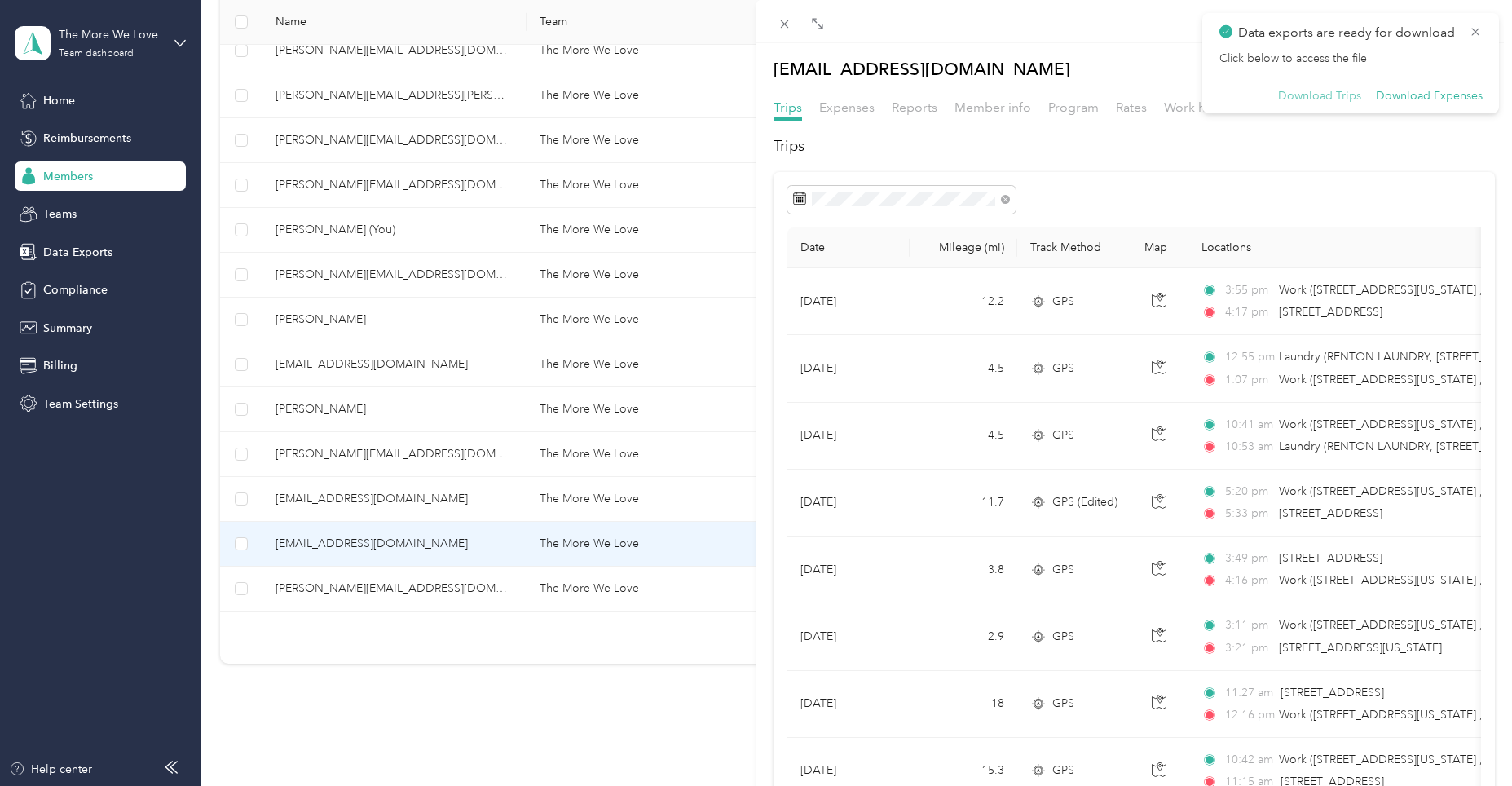
click at [1328, 95] on button "Download Trips" at bounding box center [1320, 96] width 83 height 15
click at [983, 23] on div at bounding box center [1134, 21] width 756 height 44
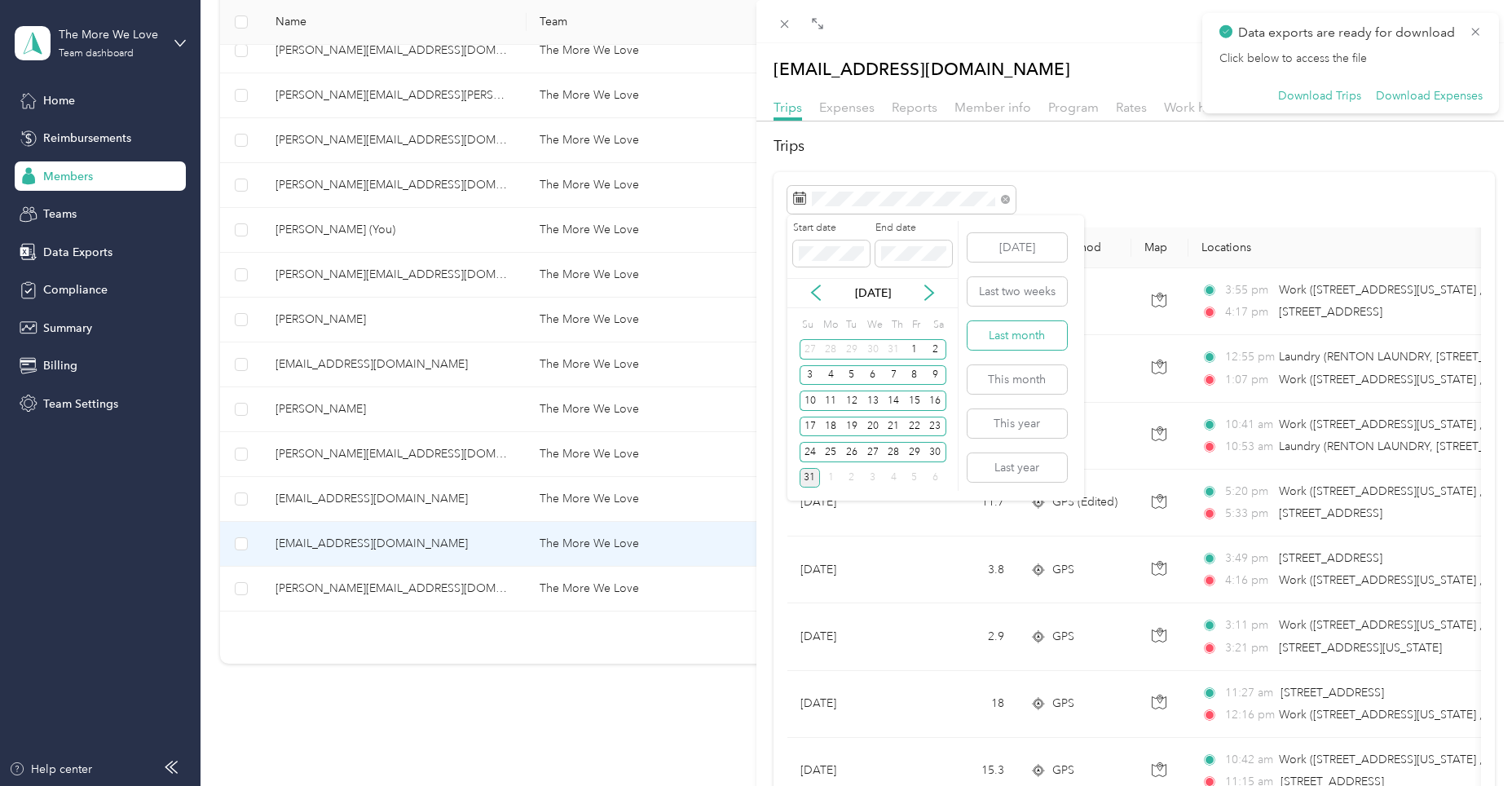
click at [1027, 340] on button "Last month" at bounding box center [1017, 335] width 100 height 28
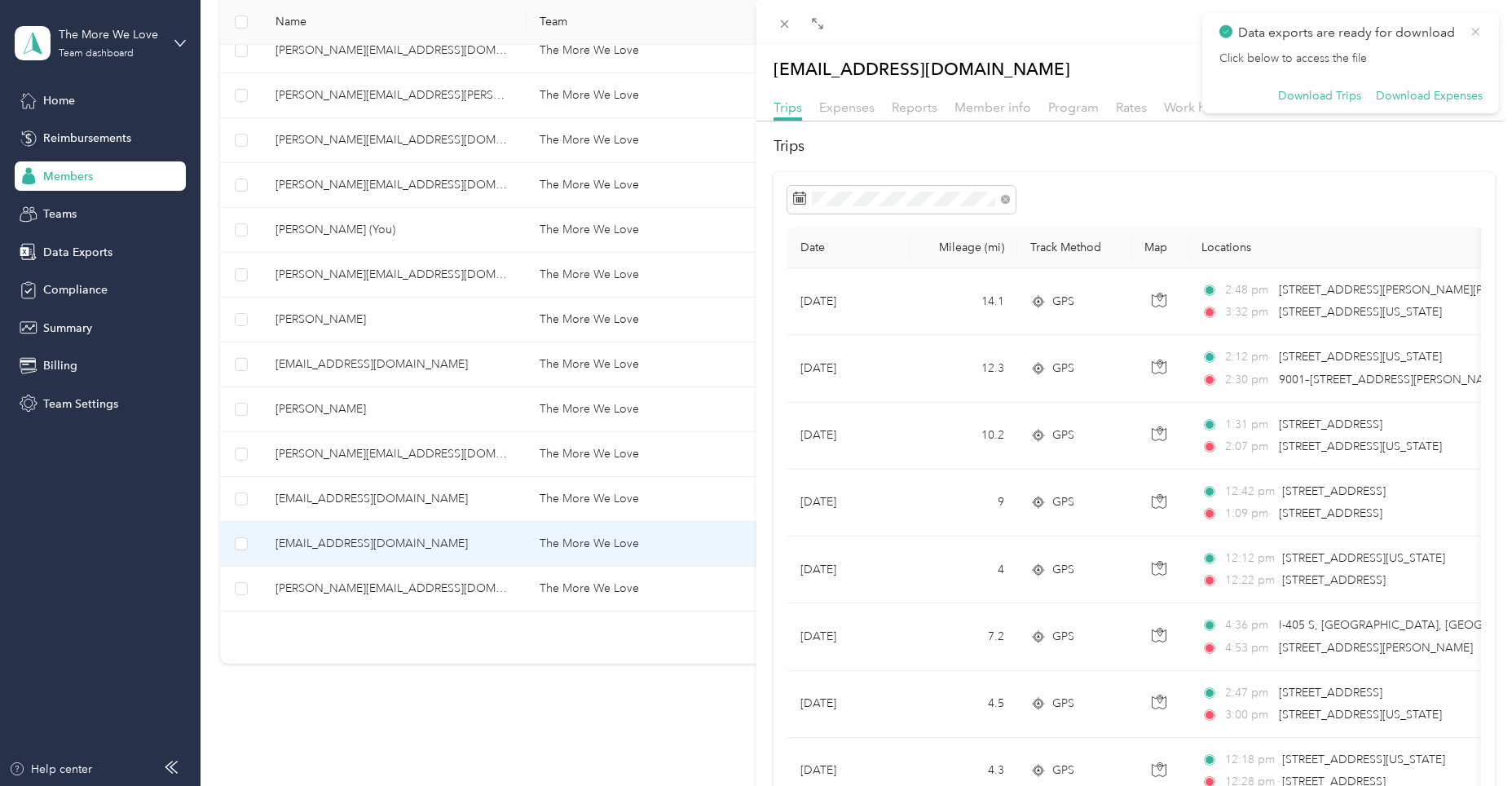
click at [1471, 27] on icon at bounding box center [1475, 31] width 13 height 15
click at [1468, 67] on icon "button" at bounding box center [1476, 69] width 15 height 16
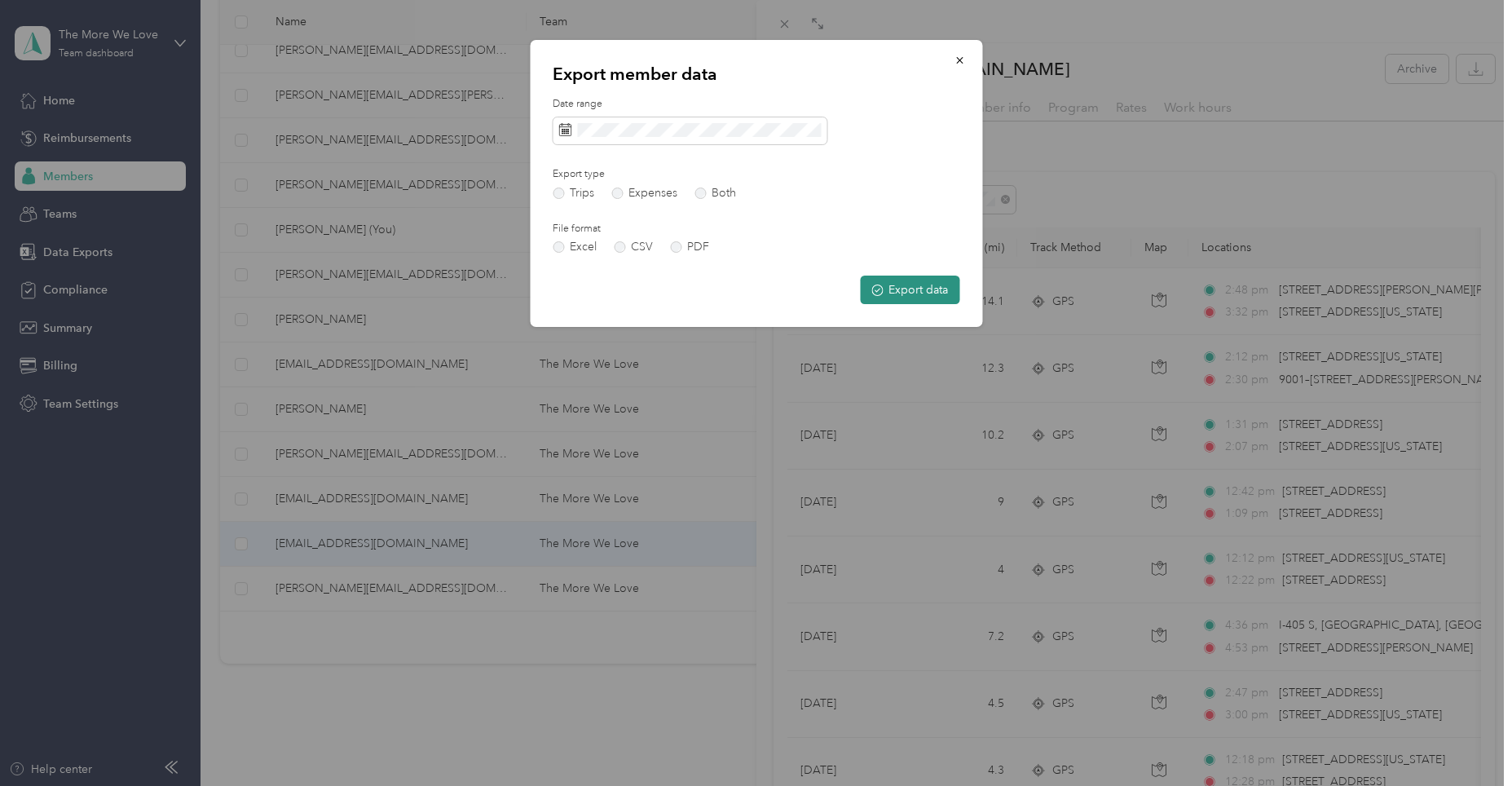
click at [908, 290] on button "Export data" at bounding box center [910, 289] width 100 height 28
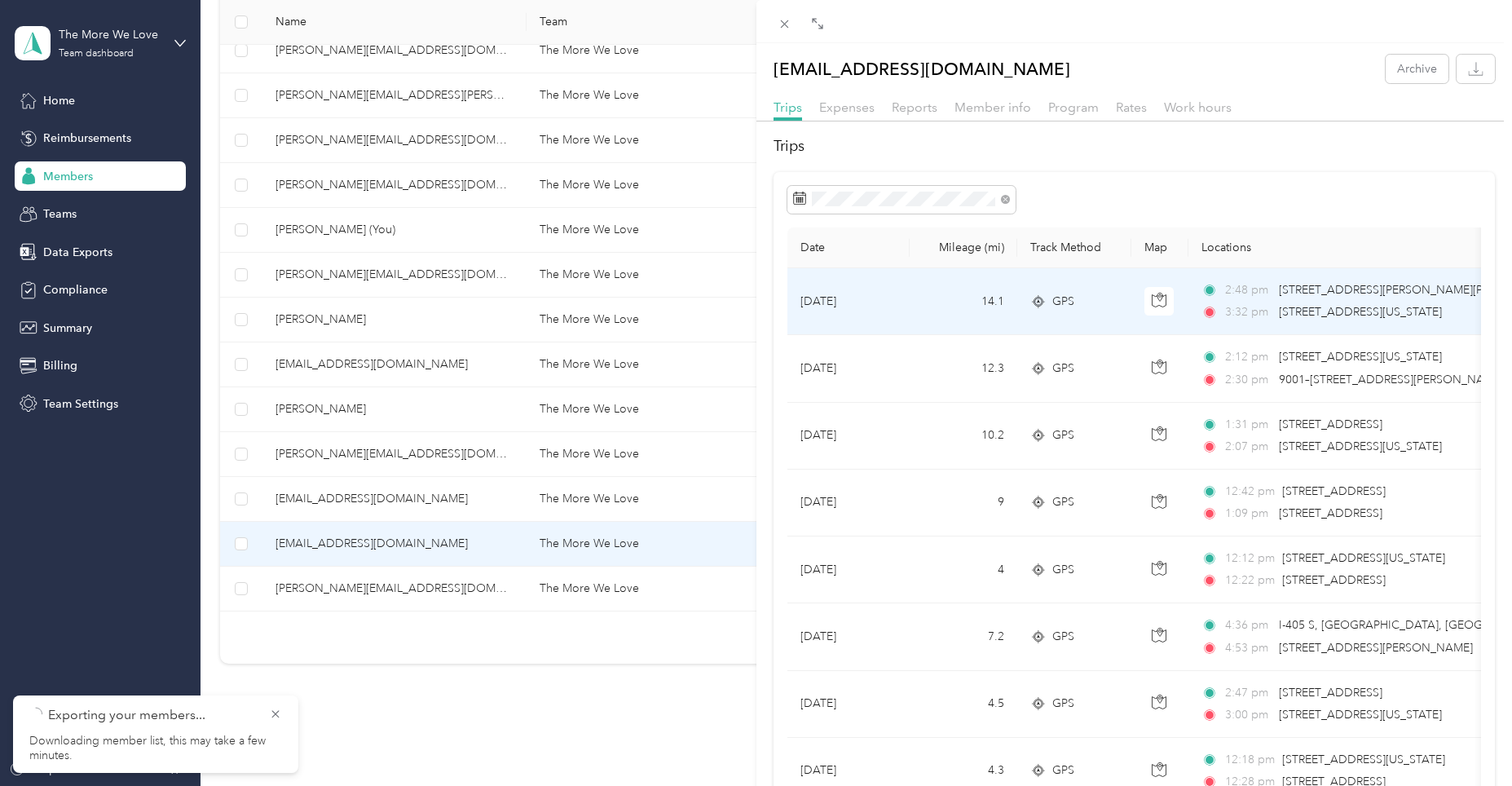
click at [899, 297] on td "[DATE]" at bounding box center [849, 301] width 122 height 67
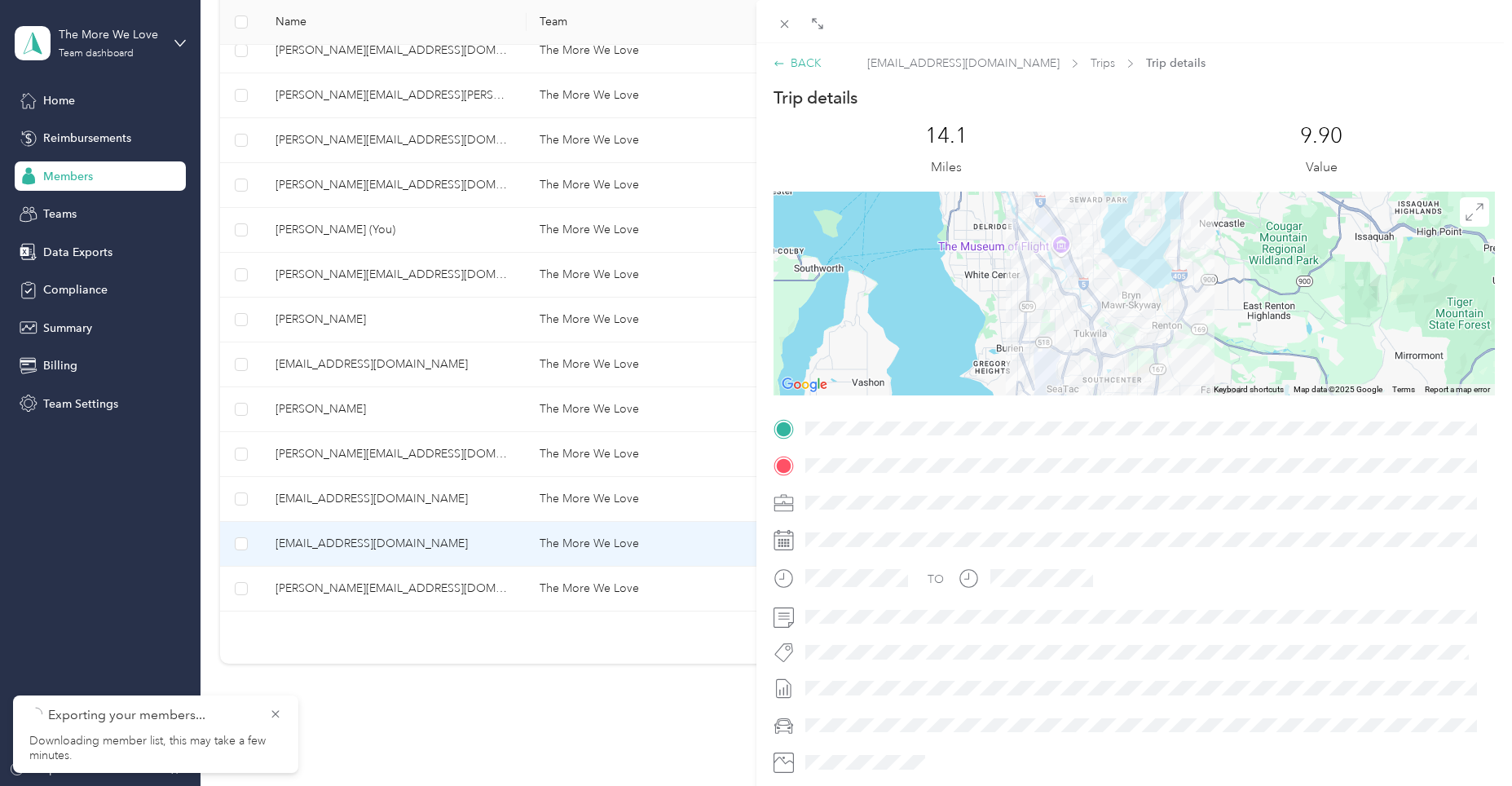
click at [779, 62] on icon at bounding box center [780, 64] width 12 height 12
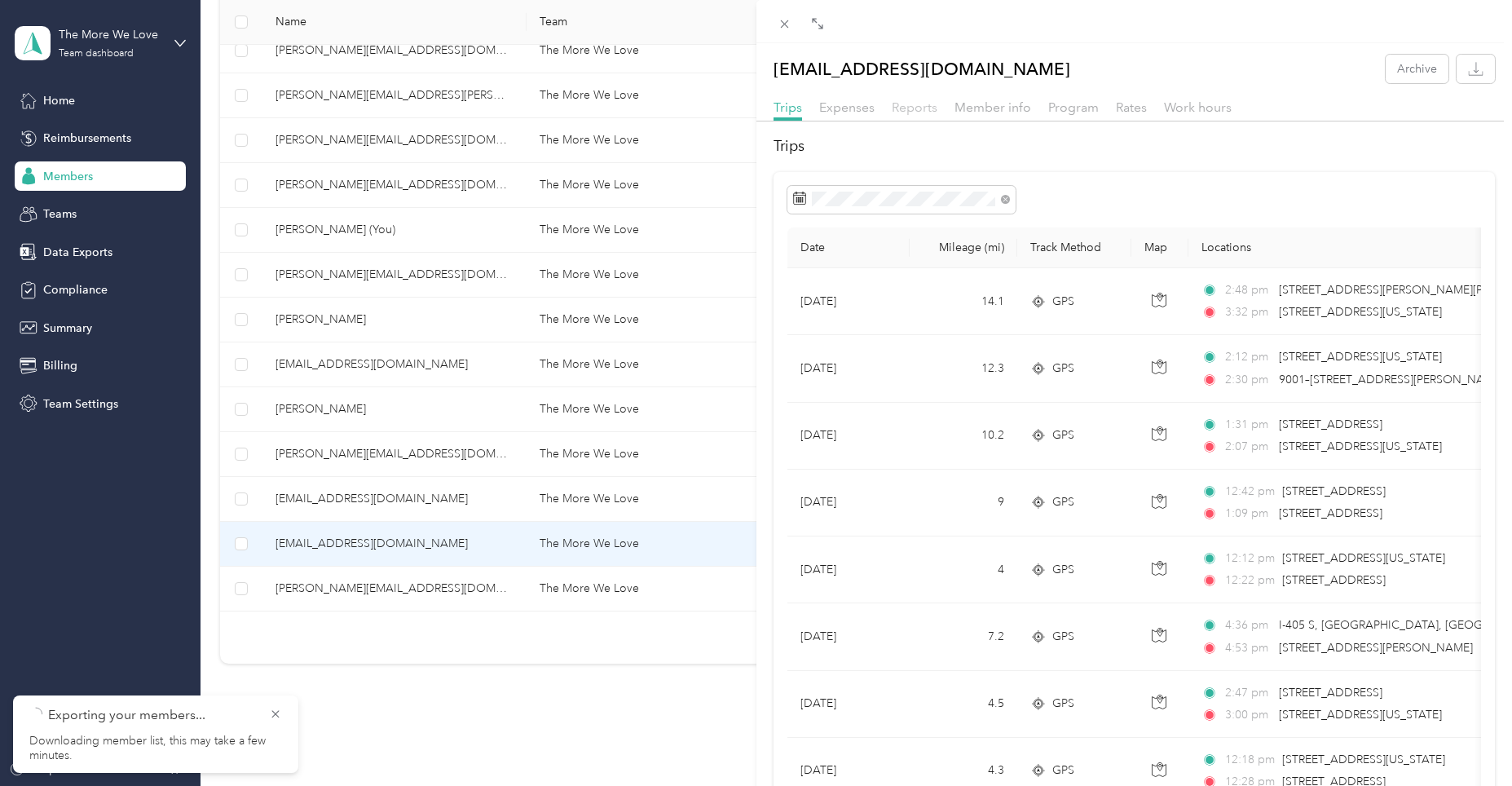
click at [914, 105] on span "Reports" at bounding box center [914, 108] width 46 height 16
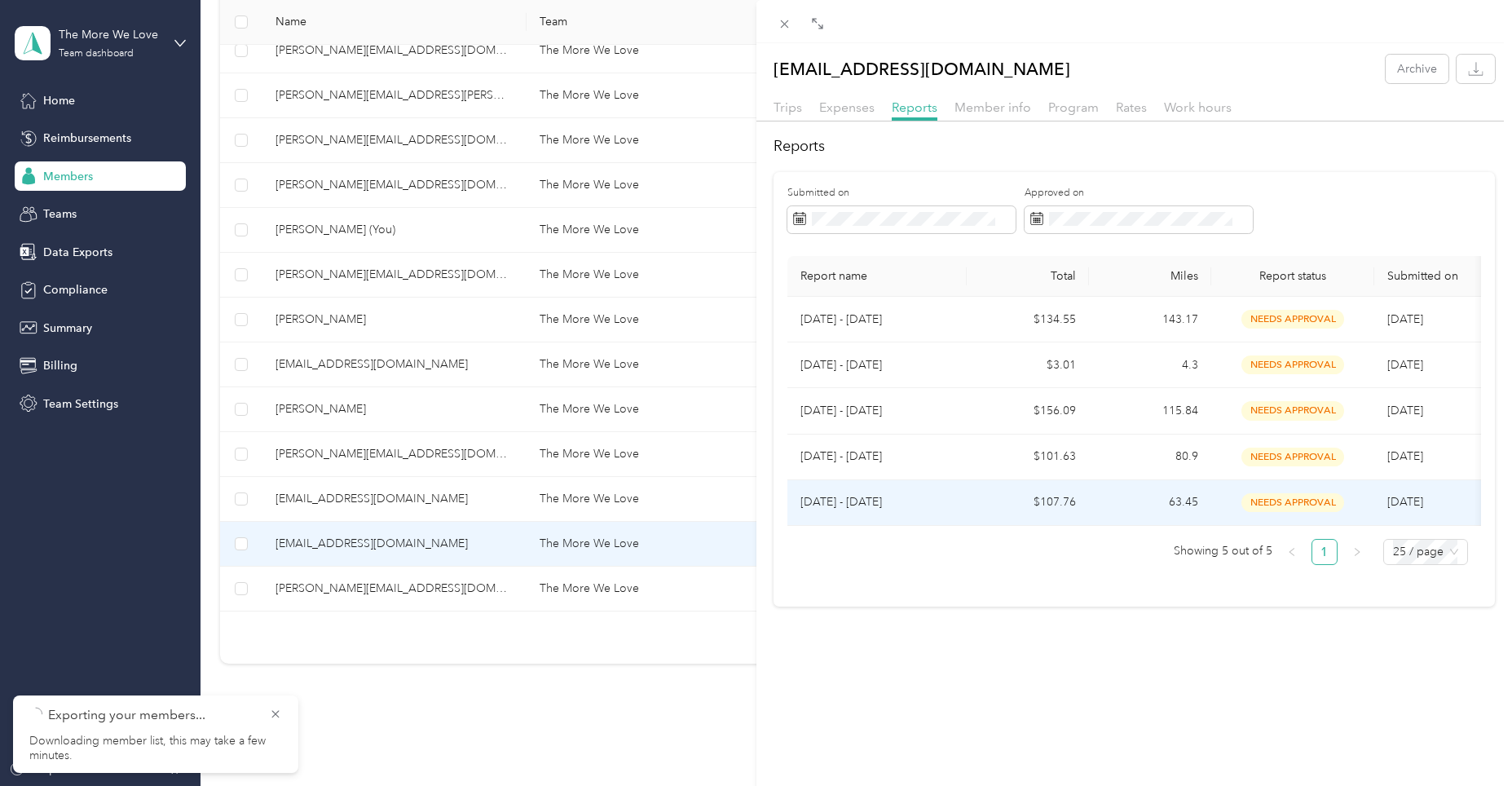
click at [981, 497] on td "$107.76" at bounding box center [1028, 503] width 122 height 46
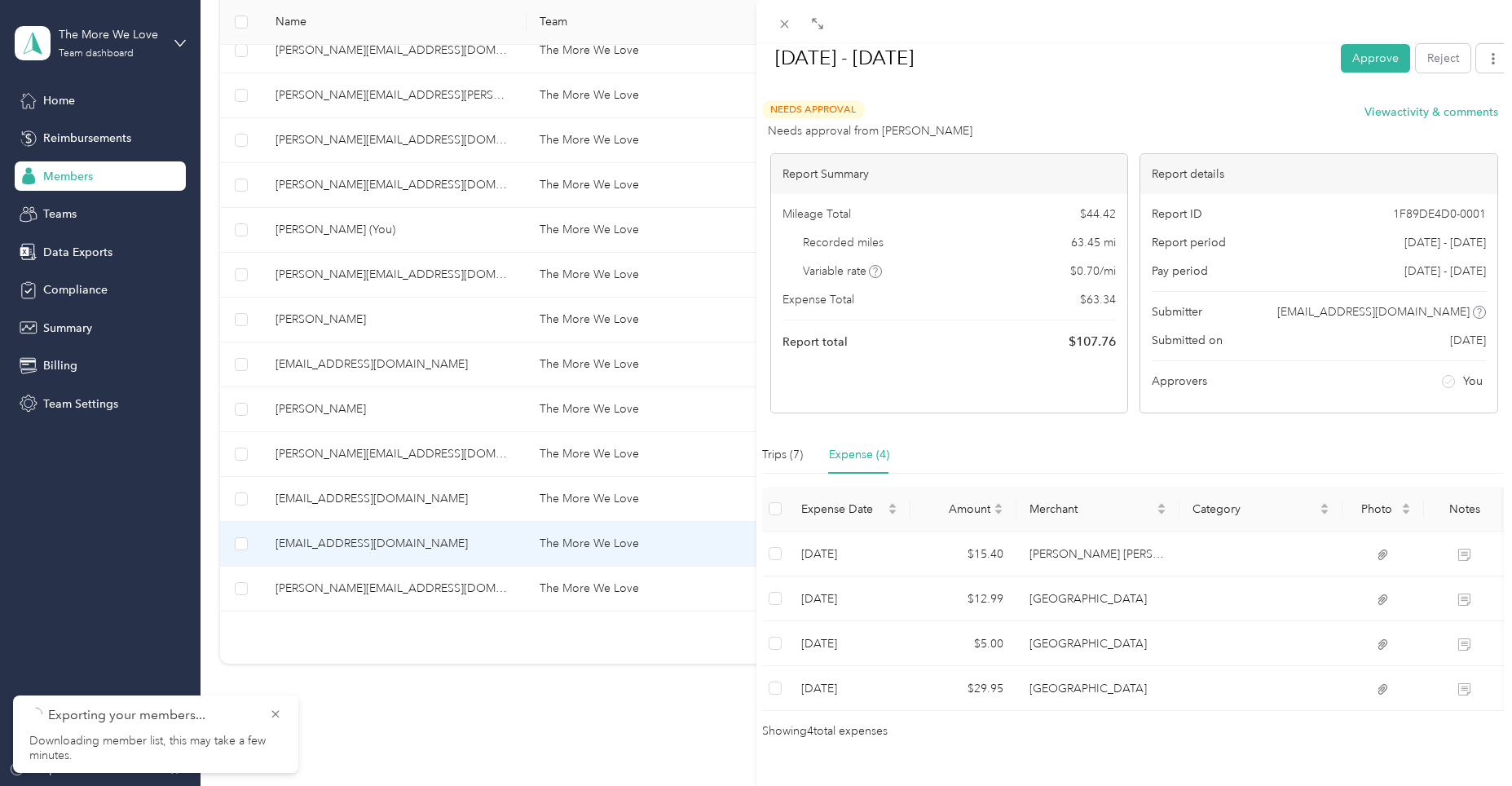
scroll to position [103, 0]
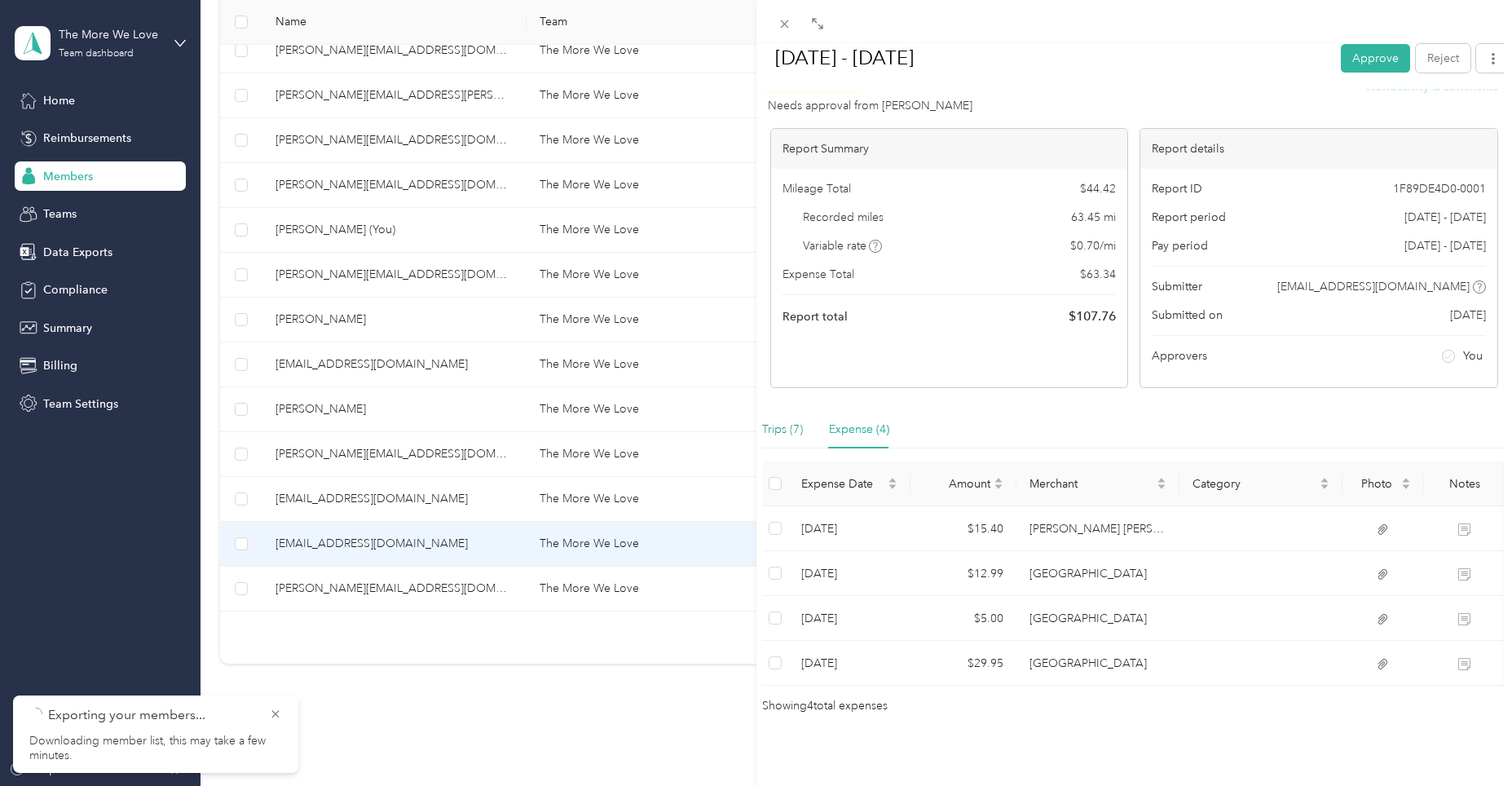
click at [779, 421] on div "Trips (7)" at bounding box center [783, 429] width 41 height 18
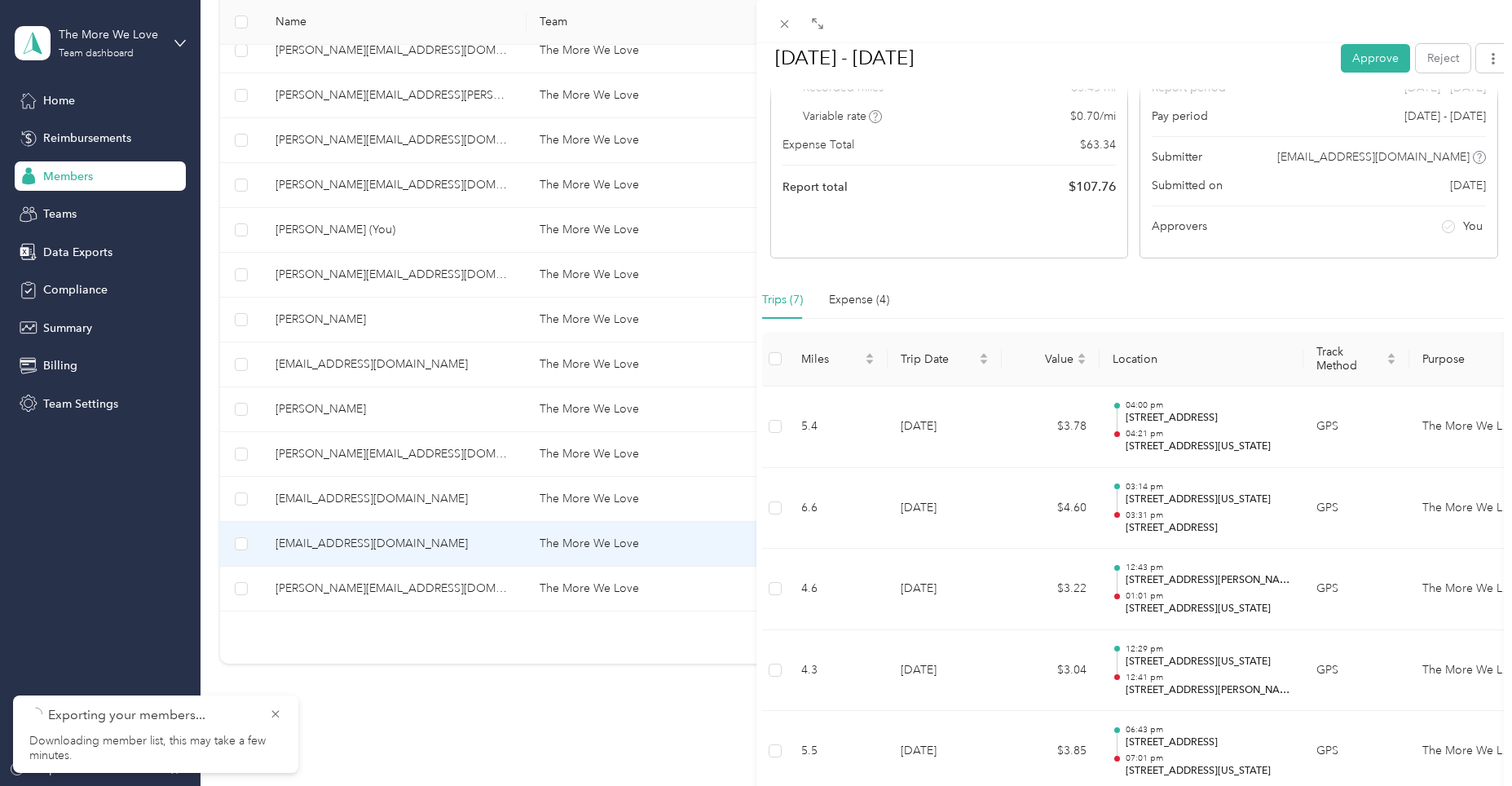
scroll to position [0, 0]
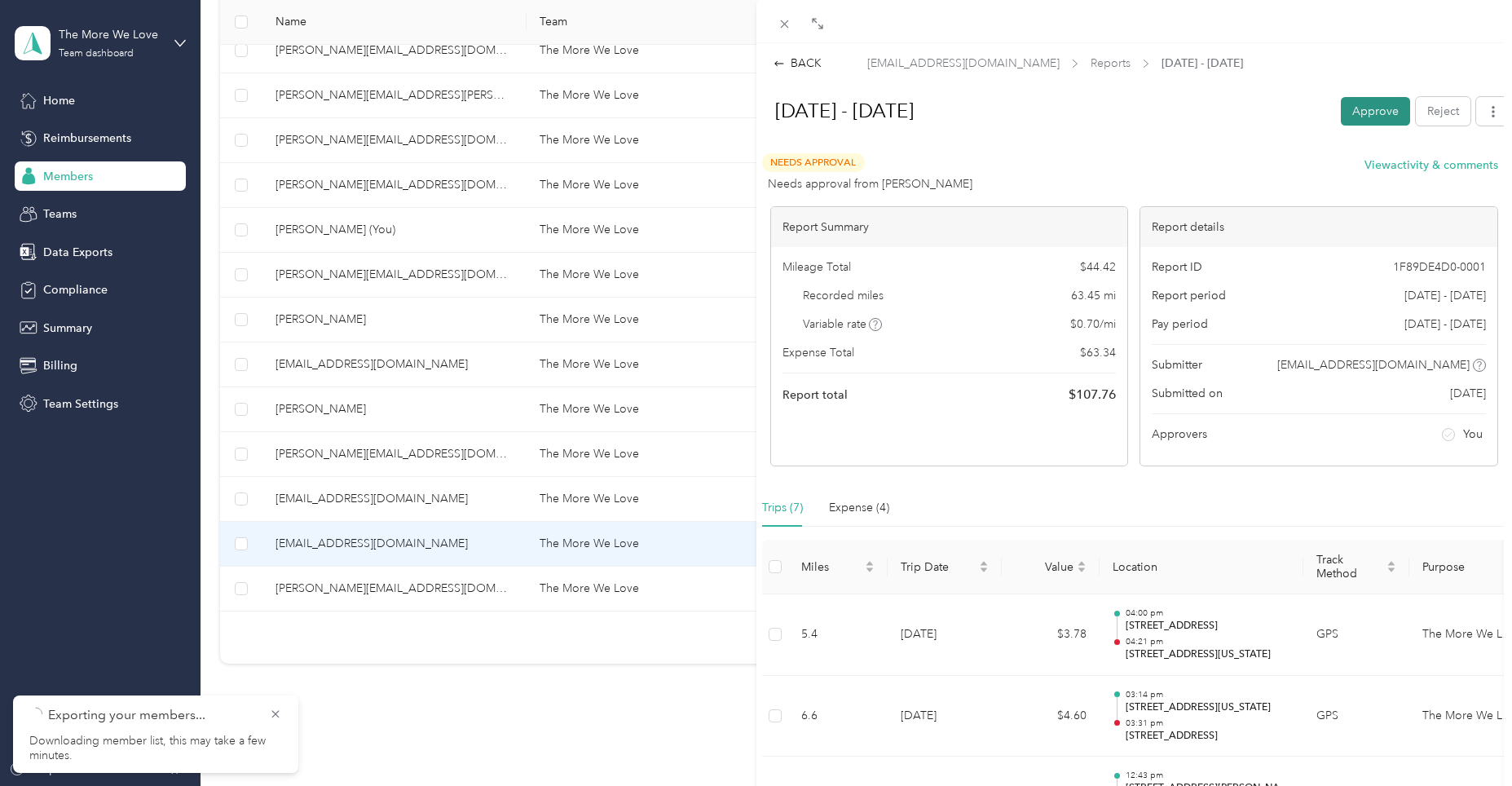
click at [1368, 114] on button "Approve" at bounding box center [1376, 110] width 70 height 28
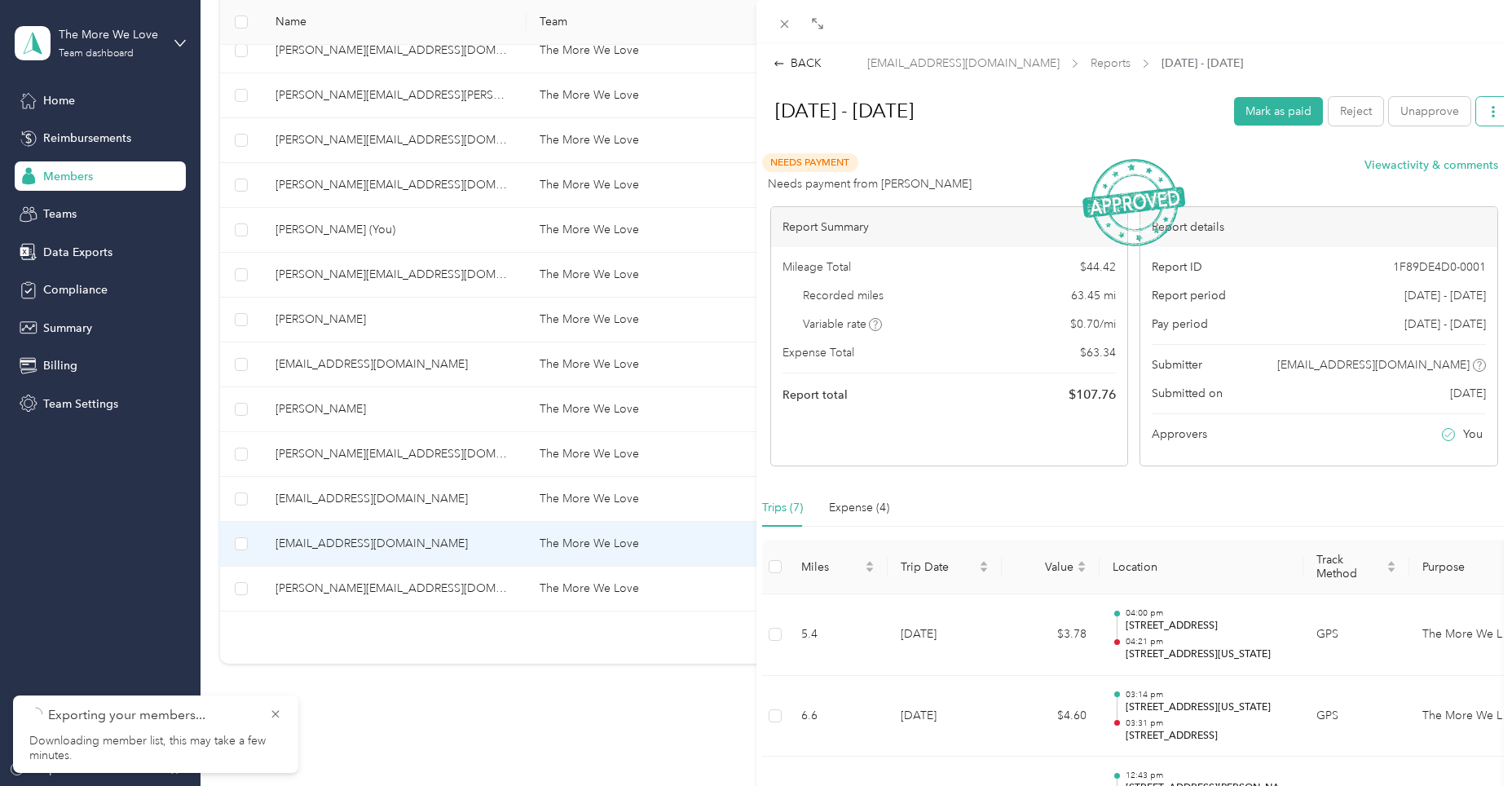
click at [1488, 109] on icon "button" at bounding box center [1494, 111] width 12 height 12
click at [1426, 168] on span "Download" at bounding box center [1435, 171] width 54 height 17
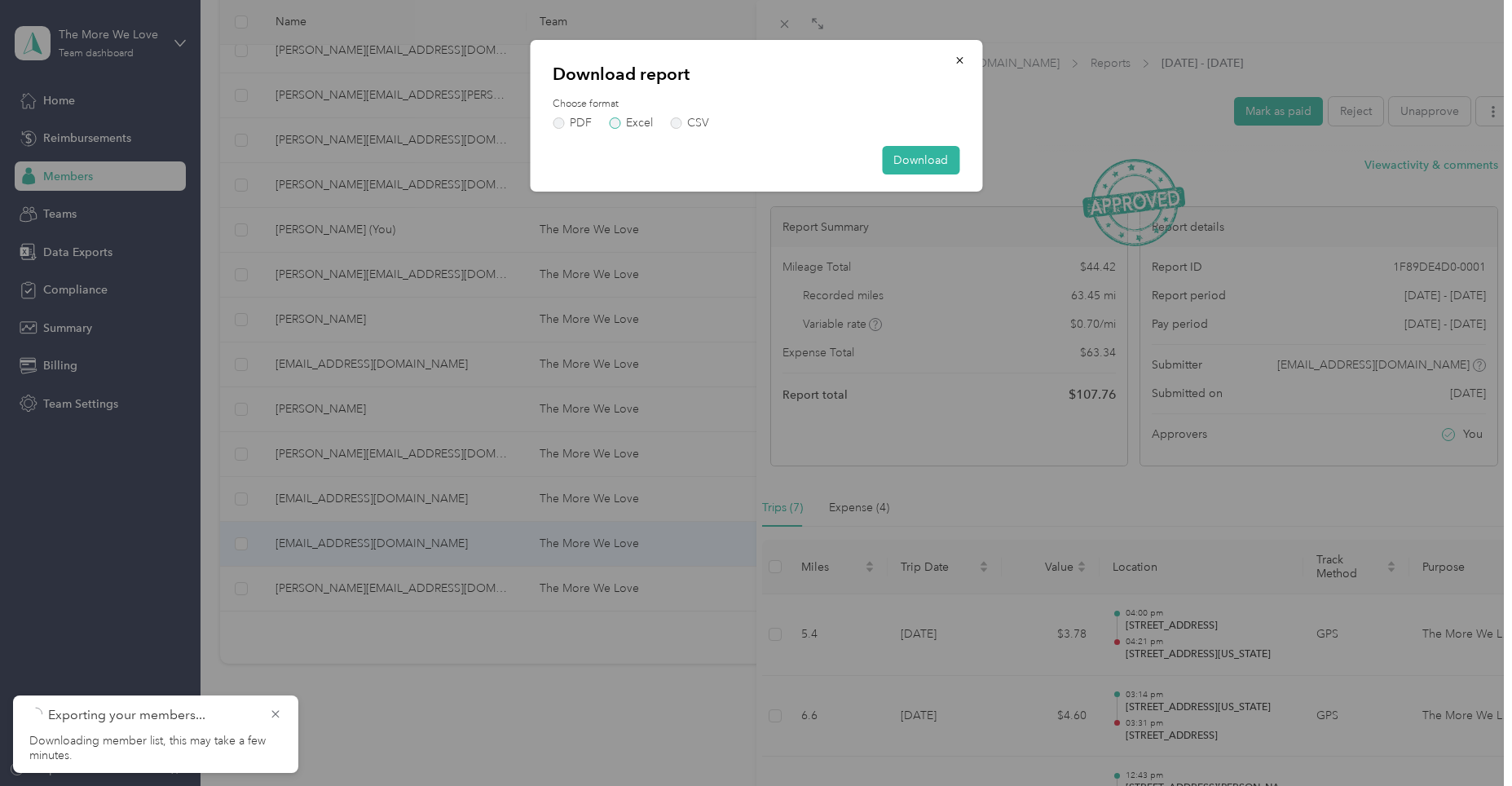
click at [611, 122] on label "Excel" at bounding box center [631, 123] width 44 height 12
click at [922, 163] on button "Download" at bounding box center [921, 160] width 77 height 28
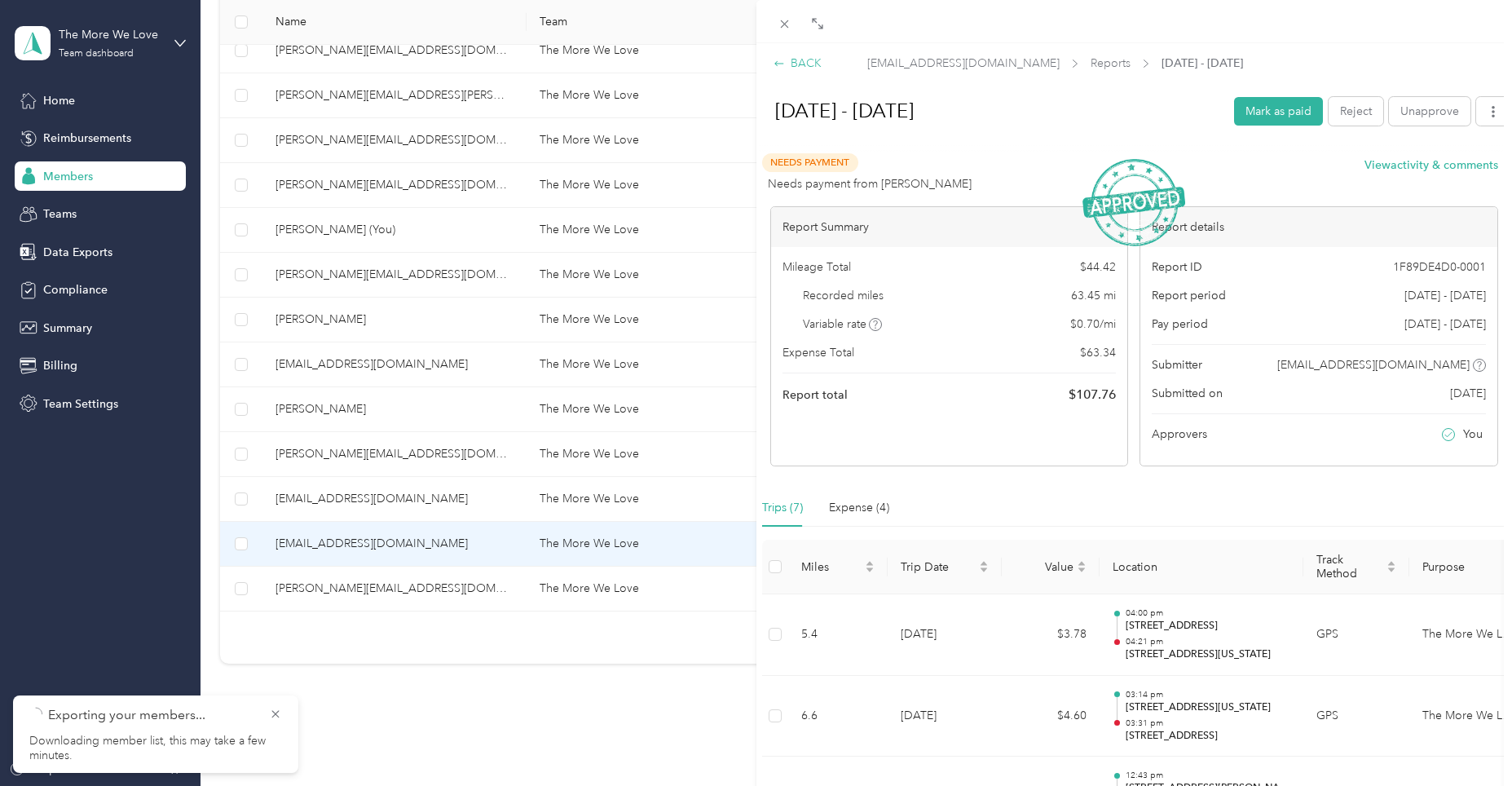
click at [780, 60] on icon at bounding box center [780, 64] width 12 height 12
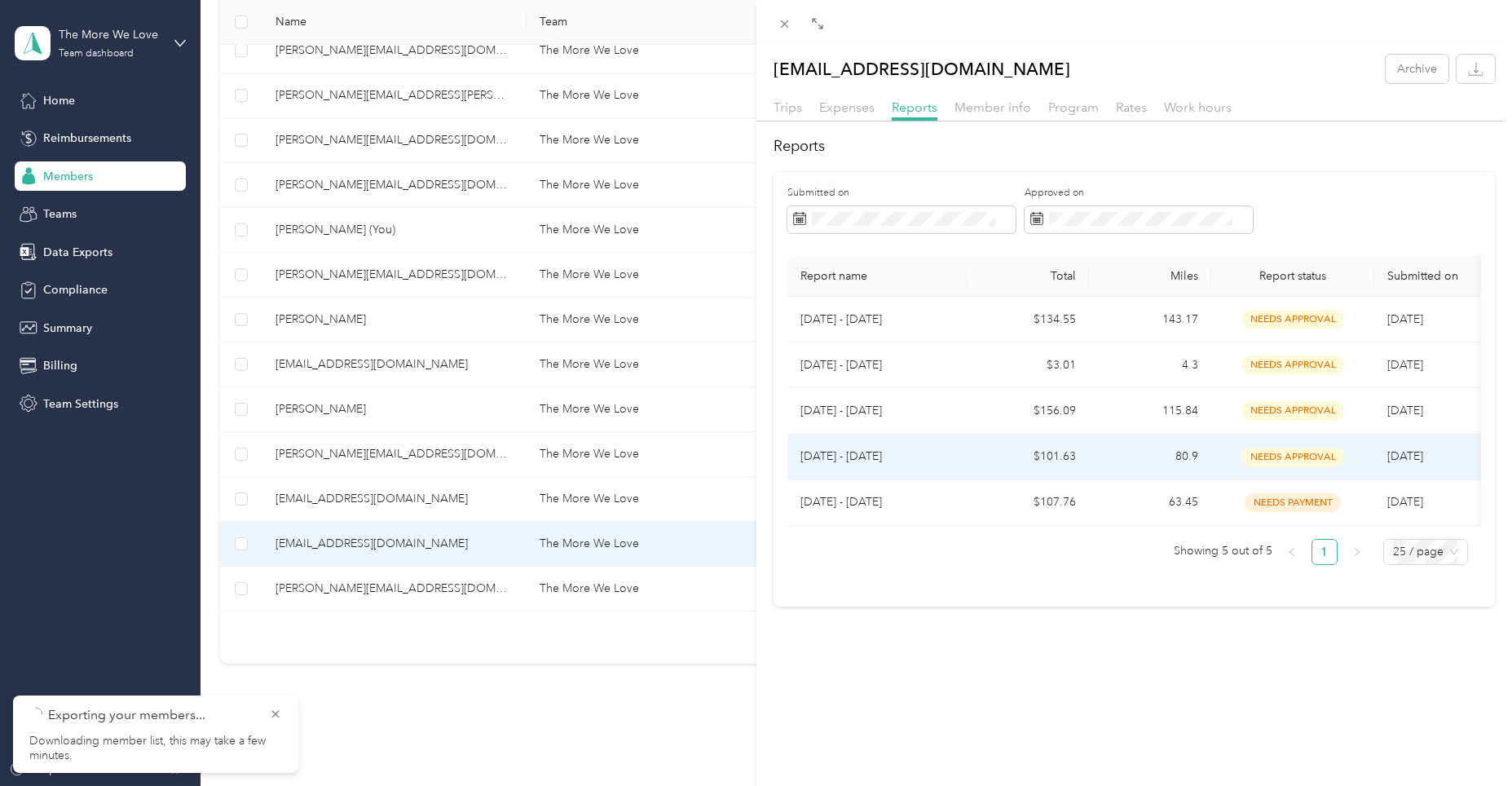
click at [945, 461] on p "[DATE] - [DATE]" at bounding box center [878, 456] width 153 height 18
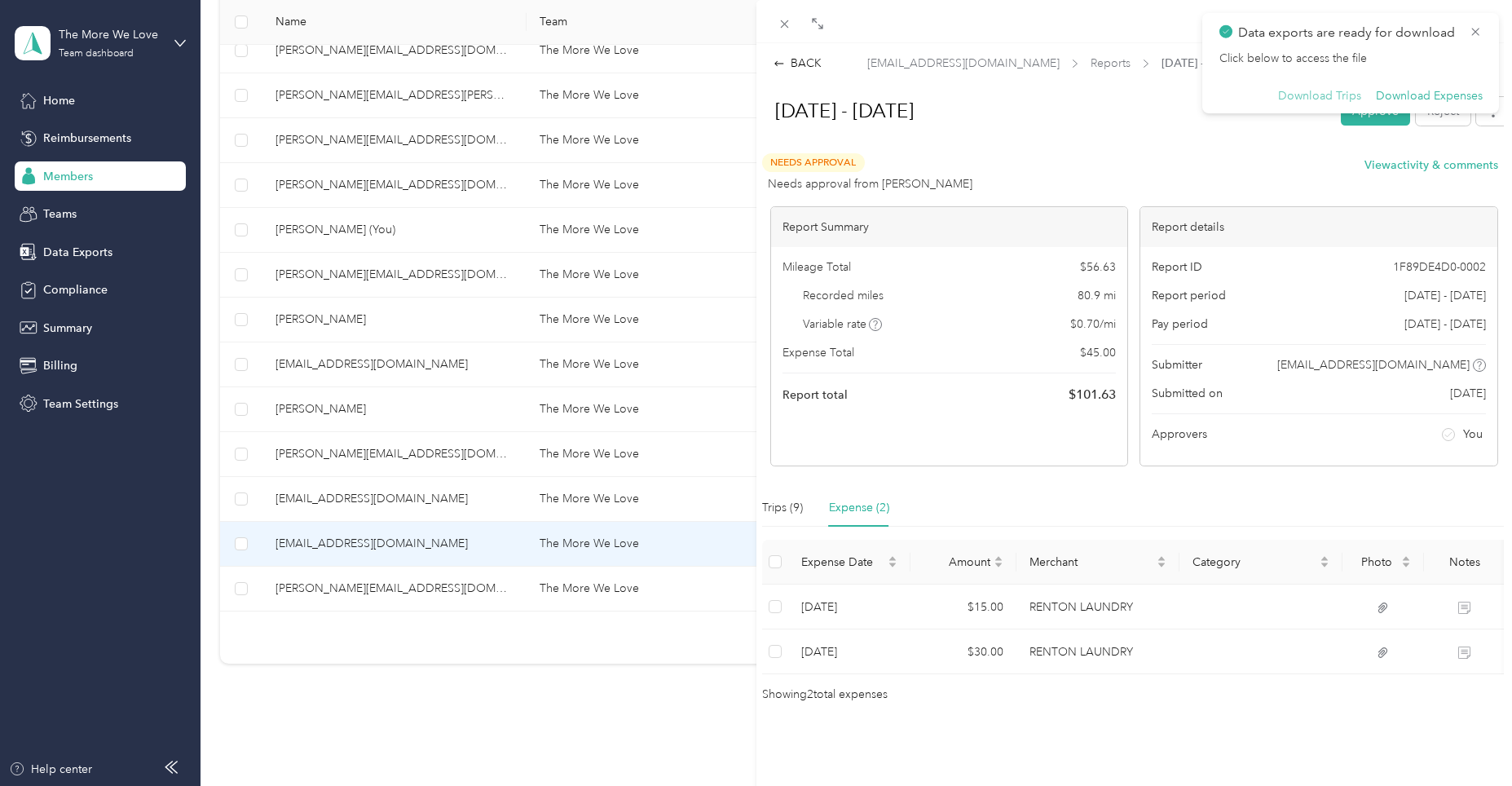
click at [1301, 93] on button "Download Trips" at bounding box center [1320, 96] width 83 height 15
click at [1043, 177] on div "Needs Approval Needs approval from [PERSON_NAME] View activity & comments" at bounding box center [1130, 173] width 736 height 39
click at [1079, 153] on div "Needs Approval Needs approval from [PERSON_NAME] View activity & comments" at bounding box center [1130, 173] width 736 height 39
click at [1477, 26] on icon at bounding box center [1475, 31] width 13 height 15
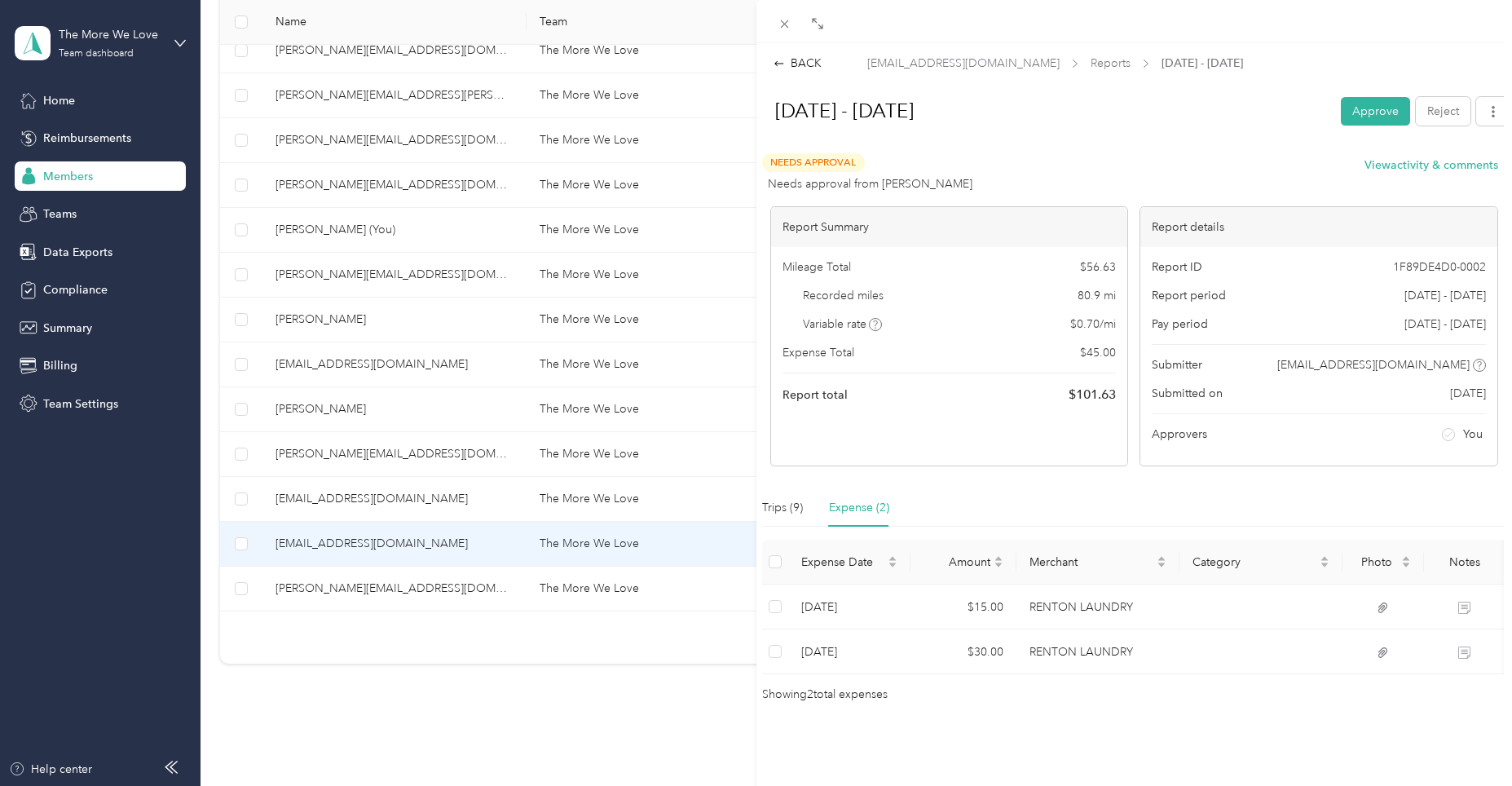
scroll to position [0, 0]
click at [1369, 108] on button "Approve" at bounding box center [1376, 110] width 70 height 28
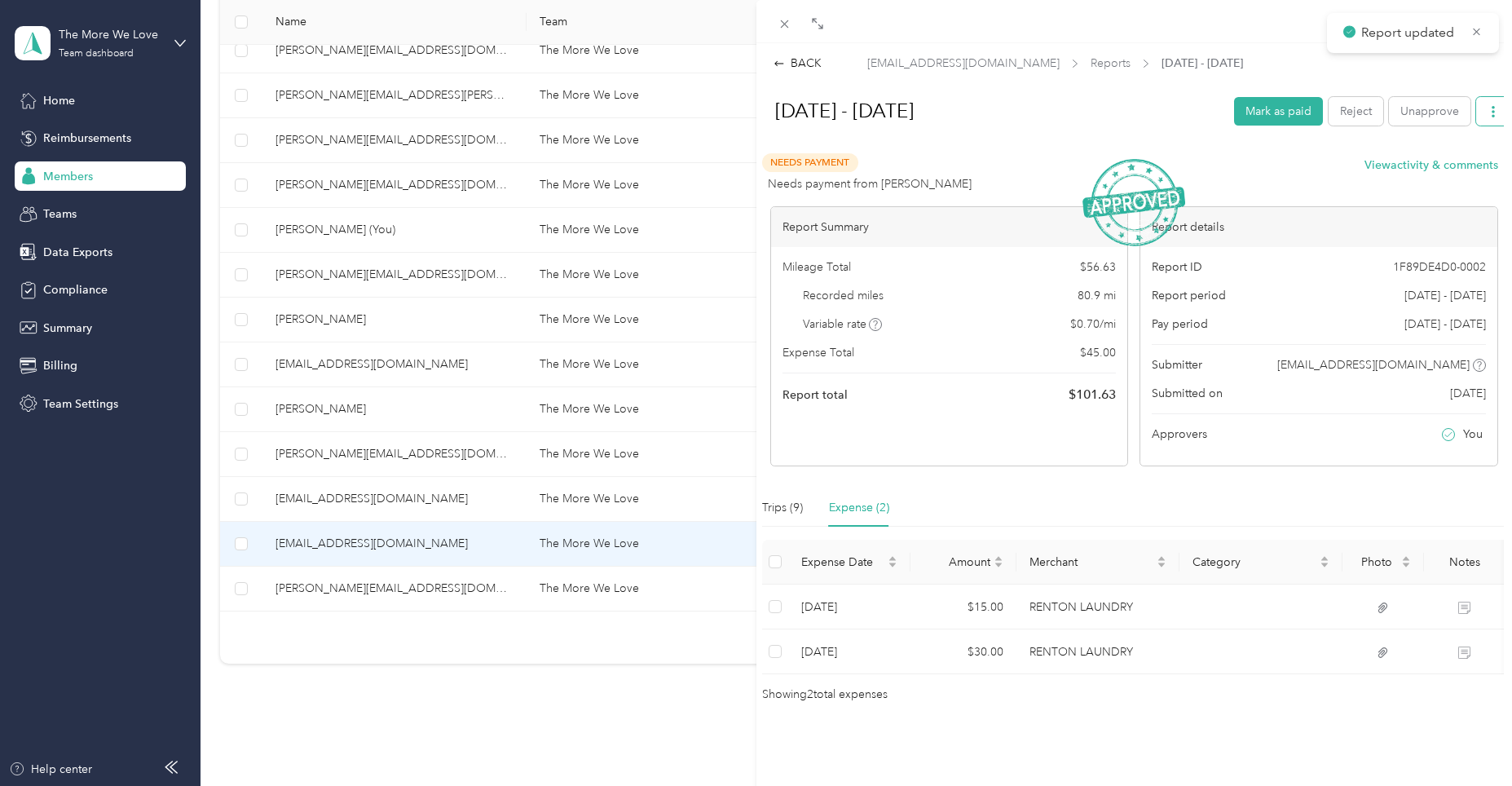
click at [1488, 108] on icon "button" at bounding box center [1494, 111] width 12 height 12
click at [1425, 169] on span "Download" at bounding box center [1435, 171] width 54 height 17
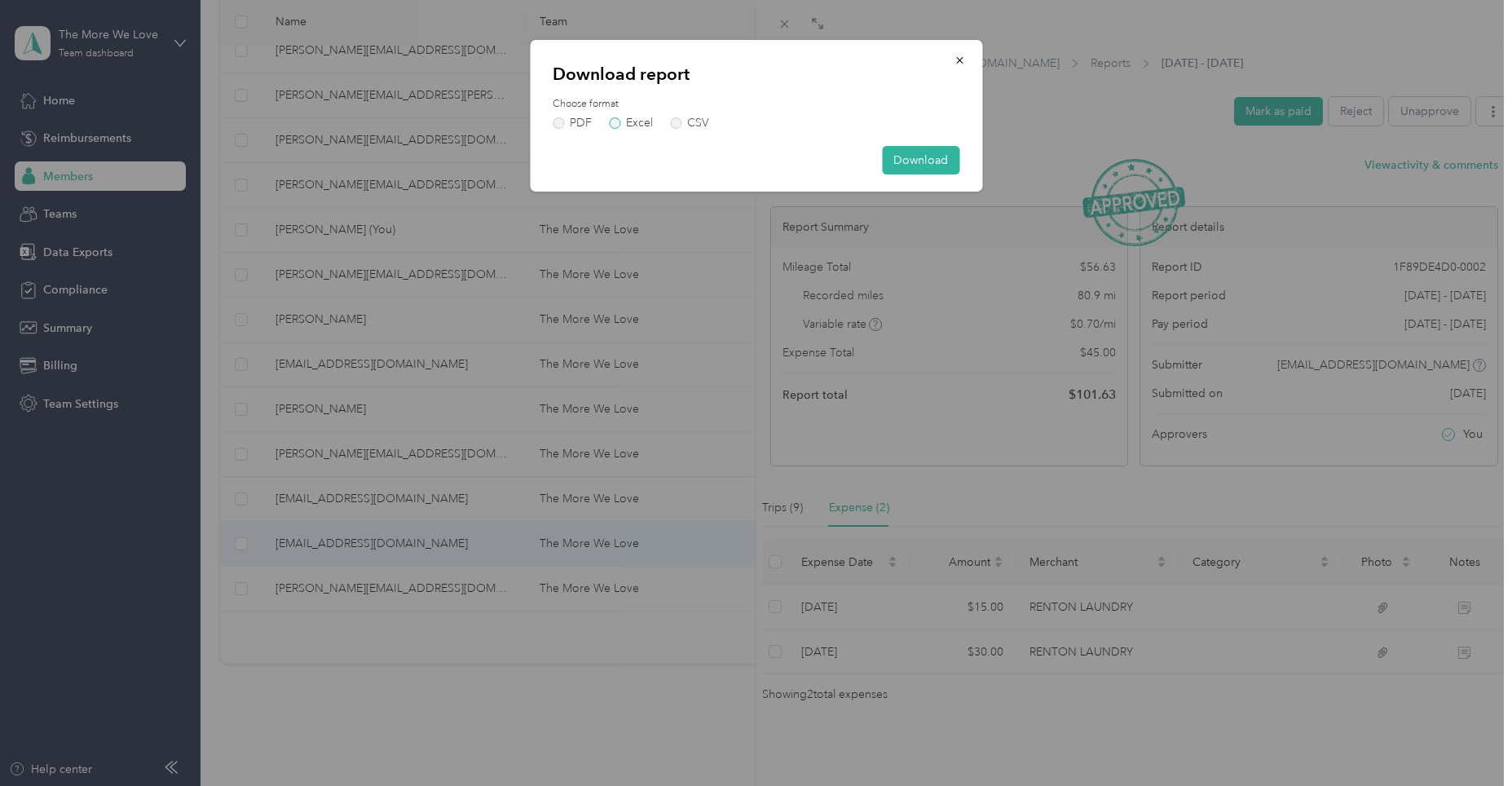
click at [618, 123] on label "Excel" at bounding box center [631, 123] width 44 height 12
click at [926, 156] on button "Download" at bounding box center [921, 160] width 77 height 28
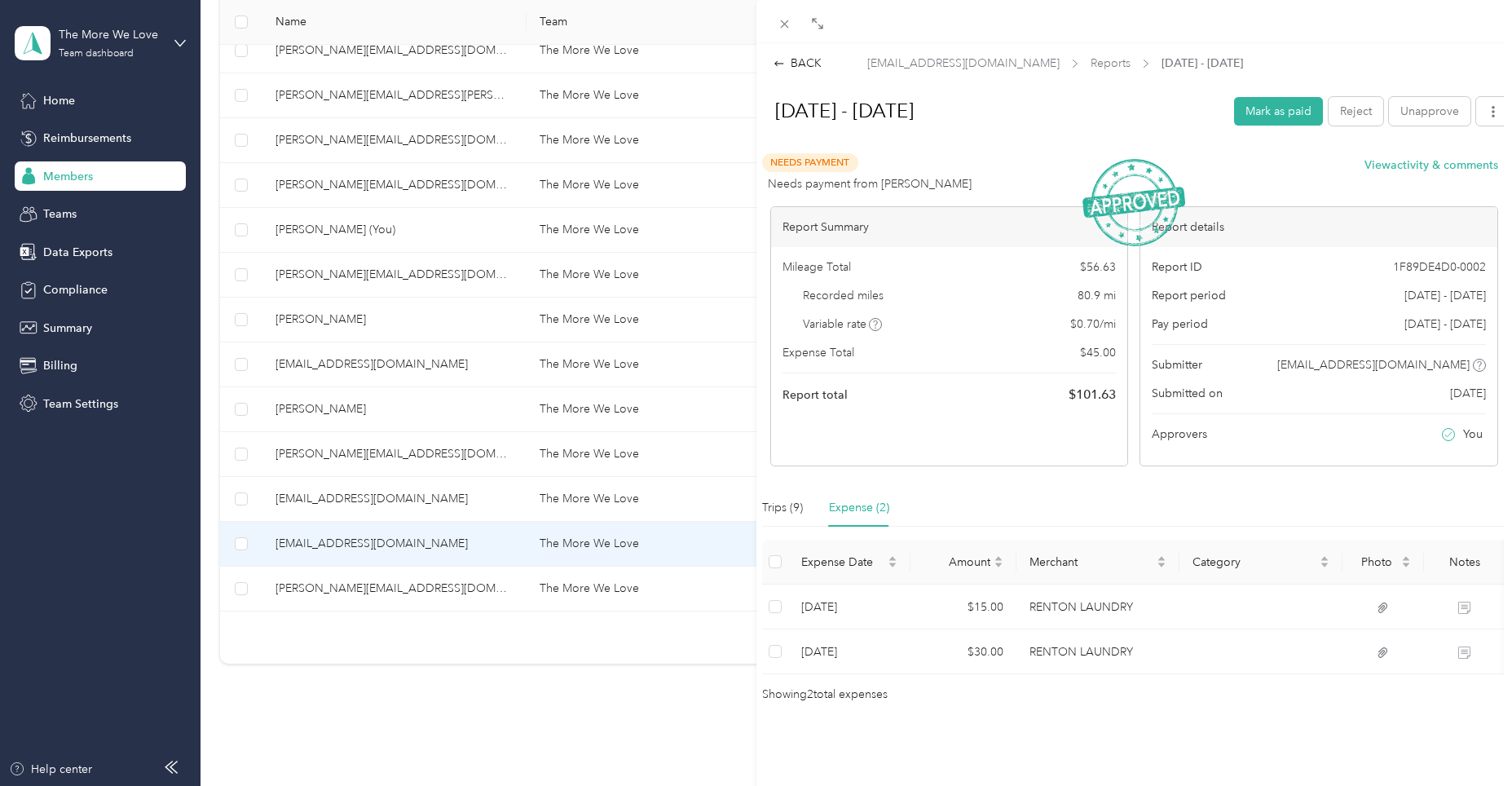
click at [978, 299] on div "Recorded miles 80.9 mi" at bounding box center [949, 296] width 333 height 17
click at [1488, 111] on icon "button" at bounding box center [1494, 111] width 12 height 12
click at [1492, 111] on icon "button" at bounding box center [1493, 111] width 3 height 12
click at [1492, 110] on icon "button" at bounding box center [1493, 111] width 3 height 12
click at [1434, 169] on span "Download" at bounding box center [1435, 171] width 54 height 17
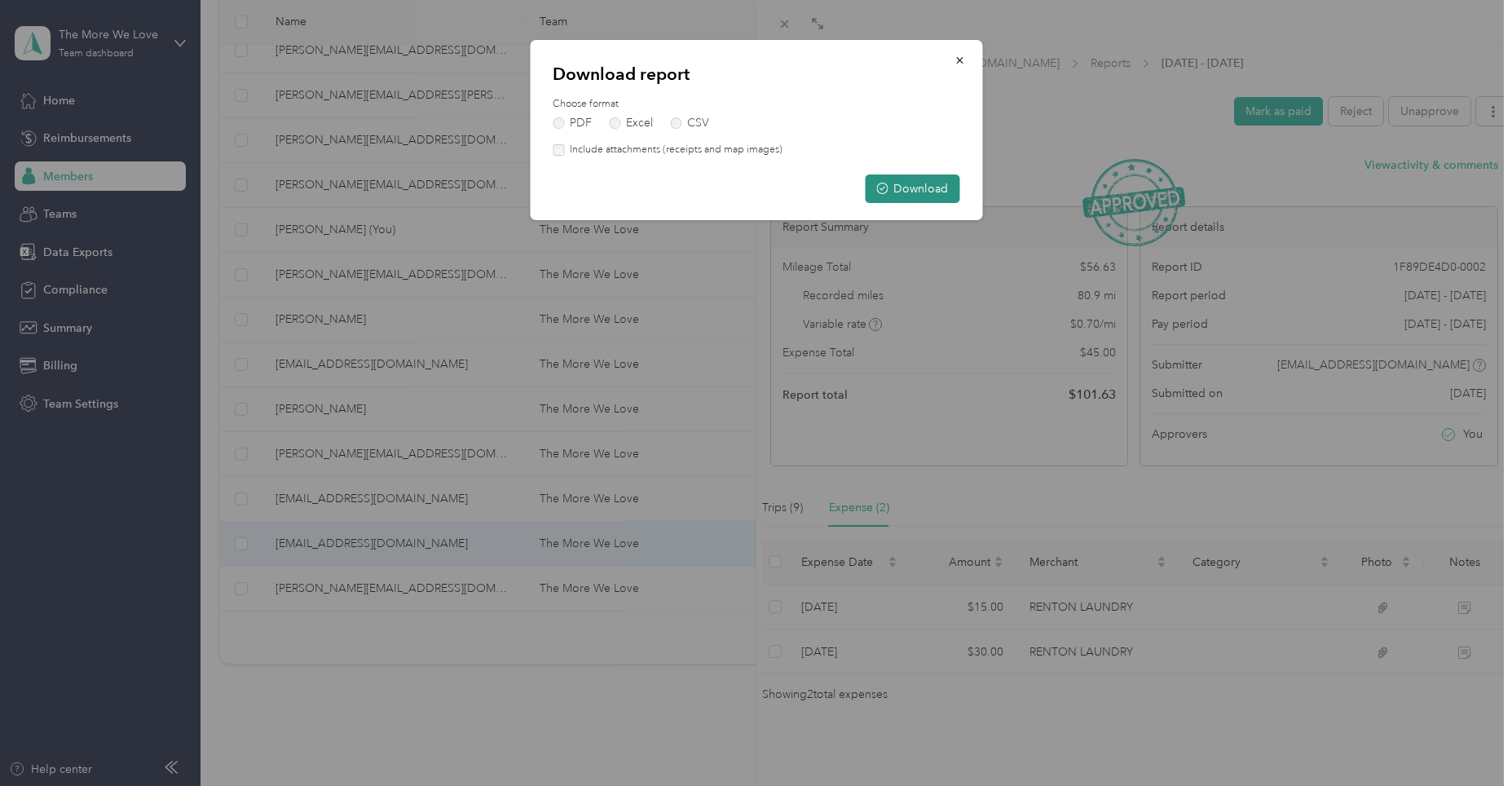
click at [900, 184] on button "Download" at bounding box center [912, 188] width 95 height 28
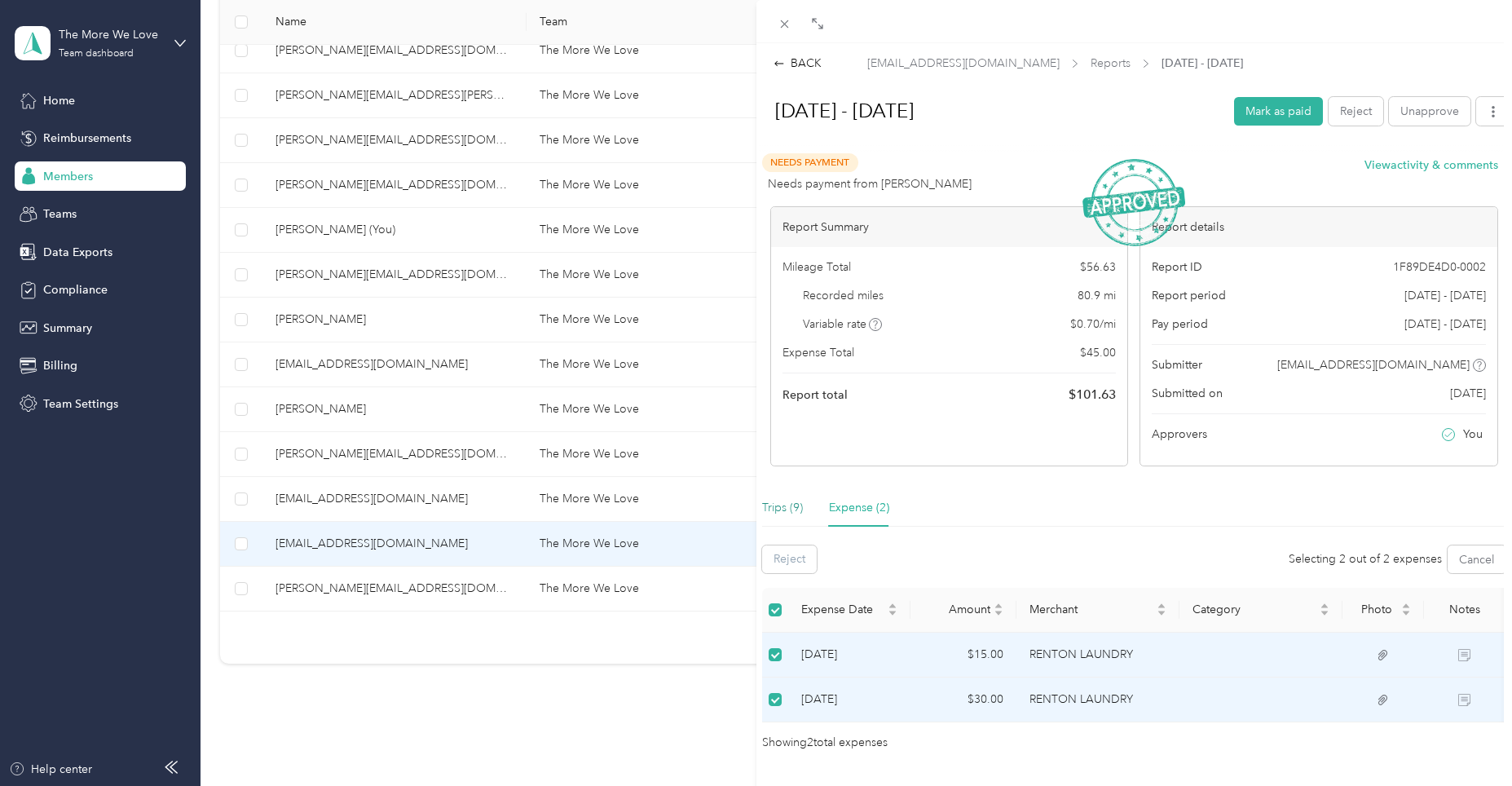
click at [781, 511] on div "Trips (9)" at bounding box center [783, 508] width 41 height 18
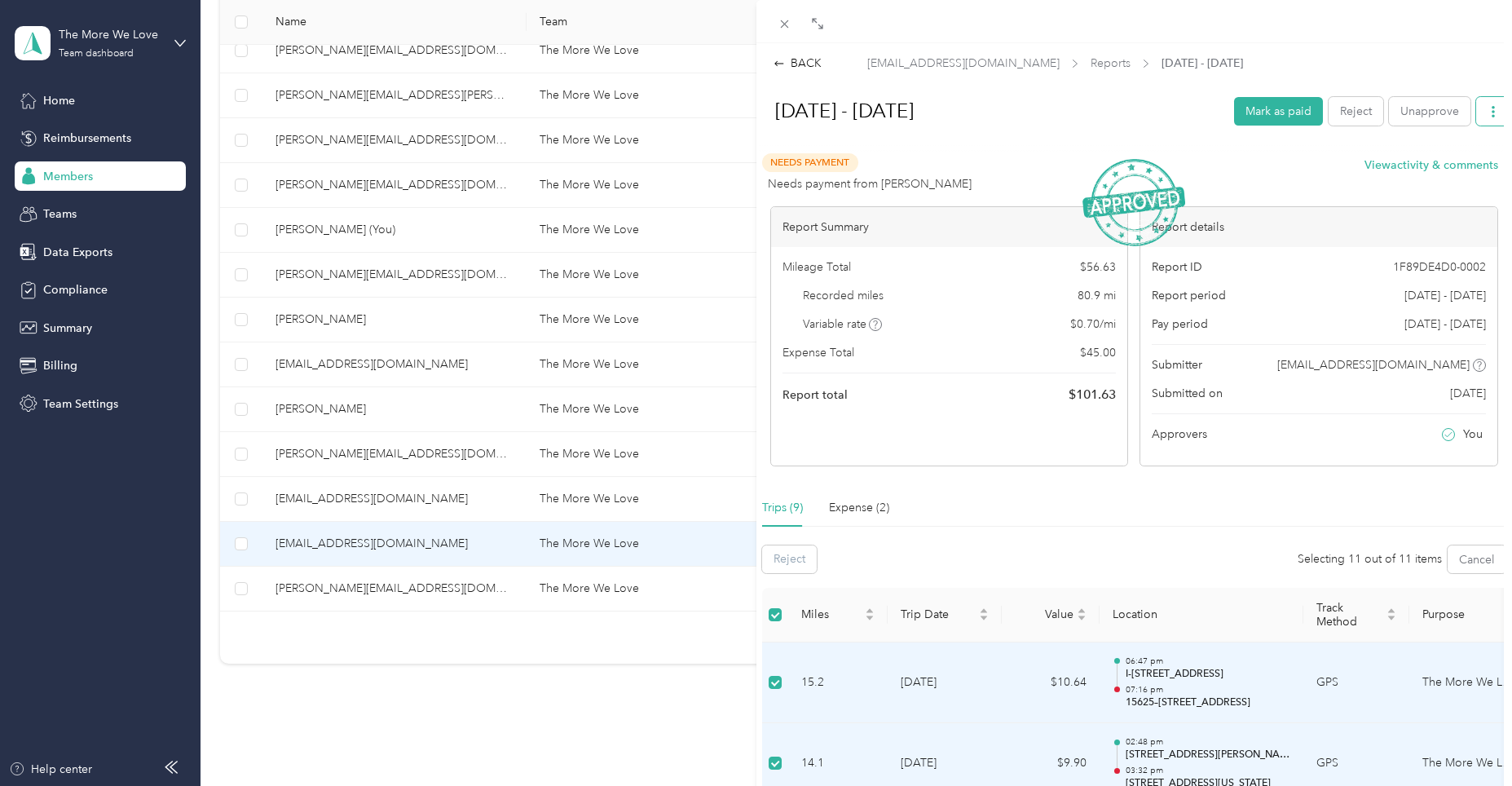
click at [1488, 114] on icon "button" at bounding box center [1494, 111] width 12 height 12
click at [831, 105] on h1 "[DATE] - [DATE]" at bounding box center [991, 110] width 466 height 39
click at [793, 59] on div "BACK" at bounding box center [798, 63] width 48 height 17
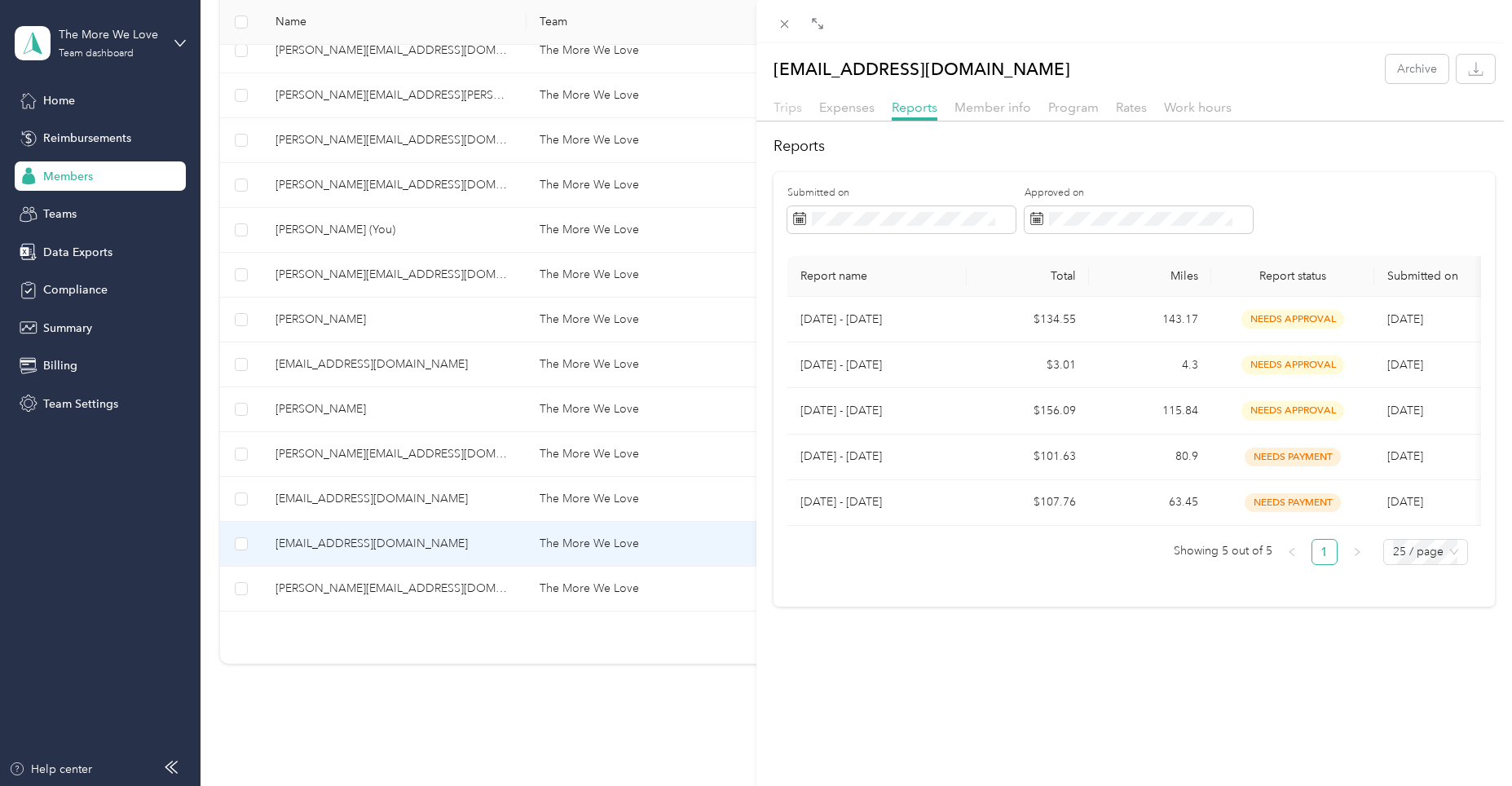
click at [793, 105] on span "Trips" at bounding box center [787, 108] width 28 height 16
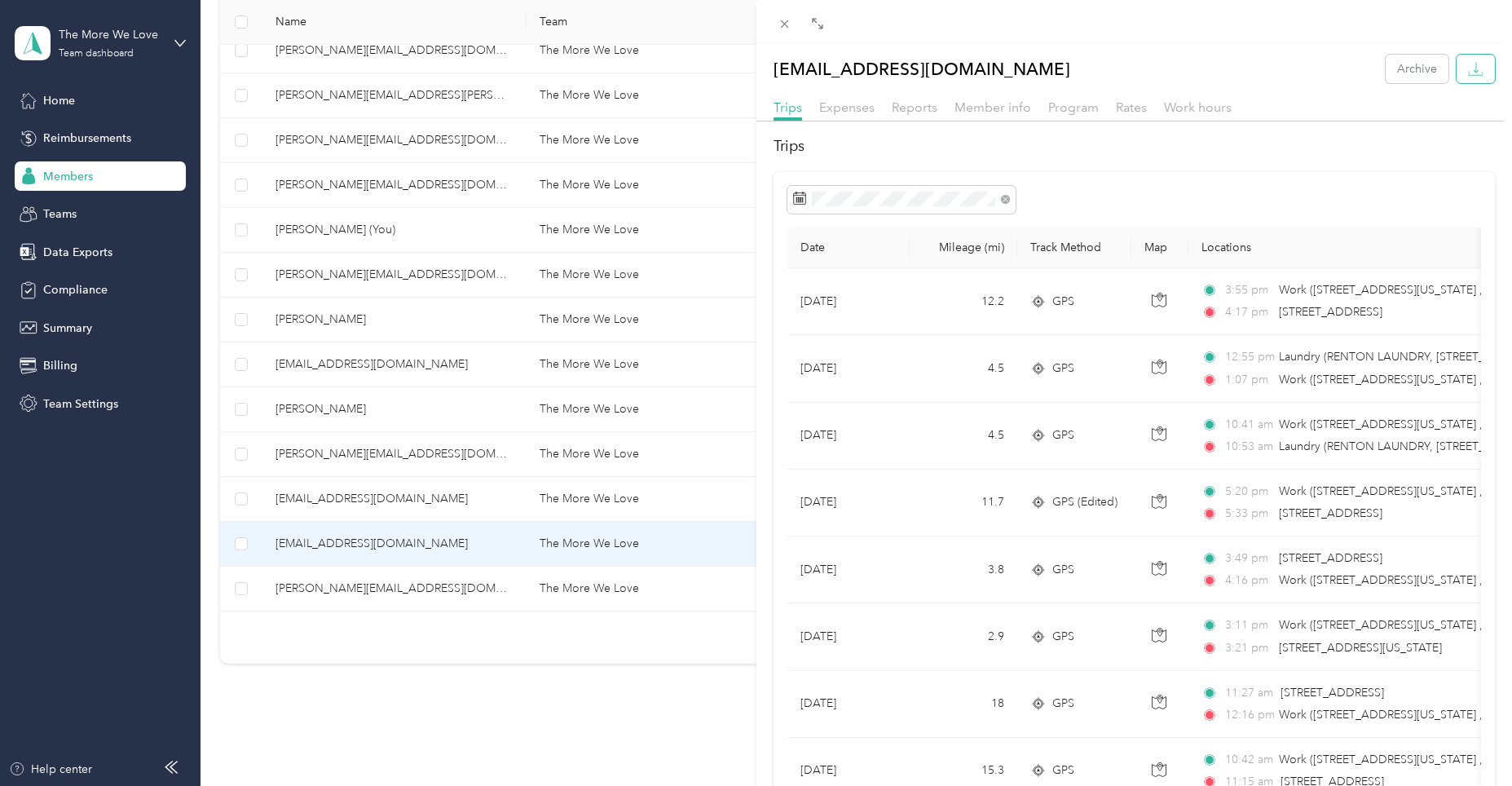
click at [1468, 71] on icon "button" at bounding box center [1476, 69] width 15 height 16
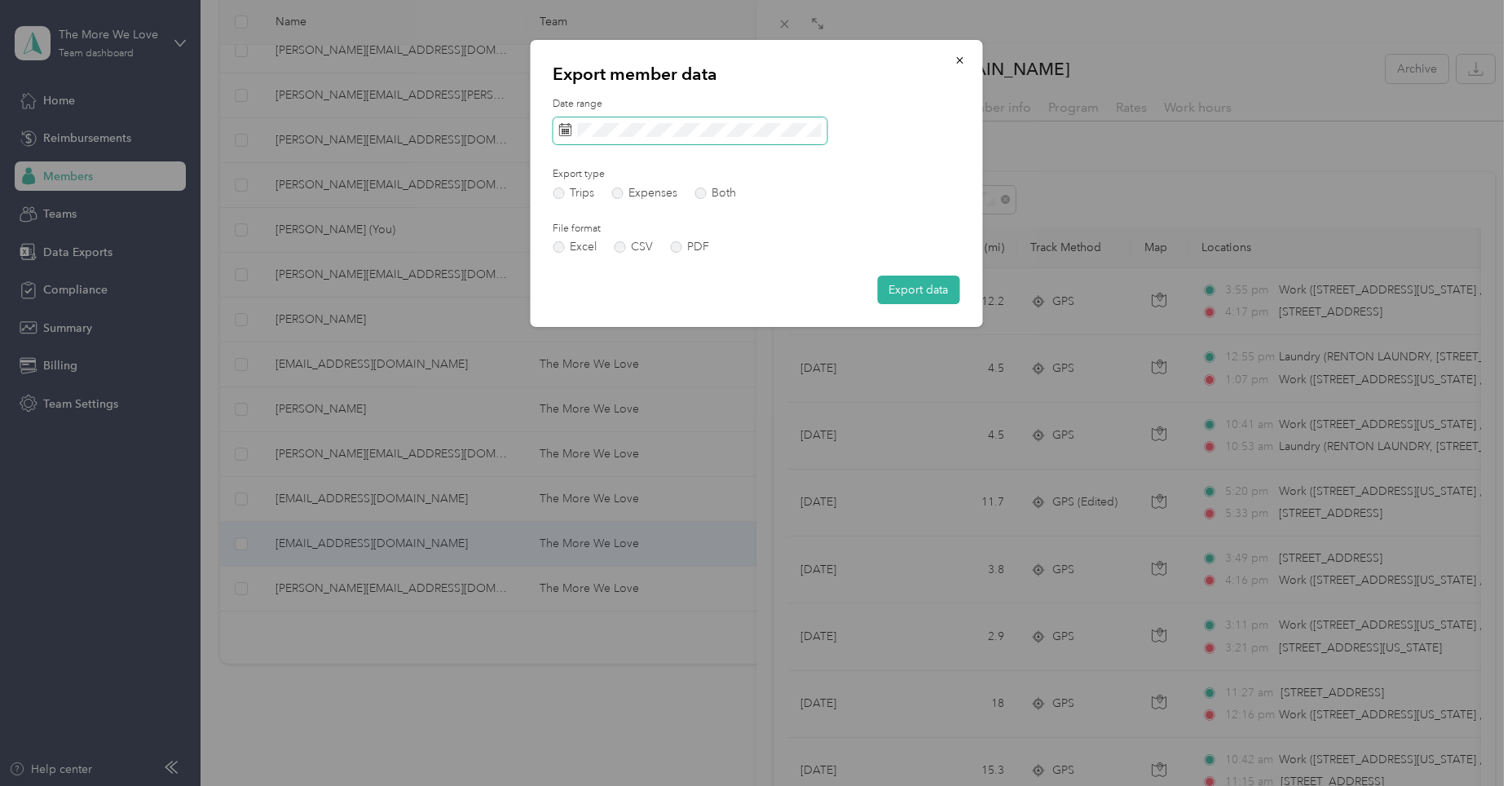
click at [571, 131] on span at bounding box center [690, 131] width 274 height 28
click at [569, 128] on icon at bounding box center [565, 129] width 13 height 13
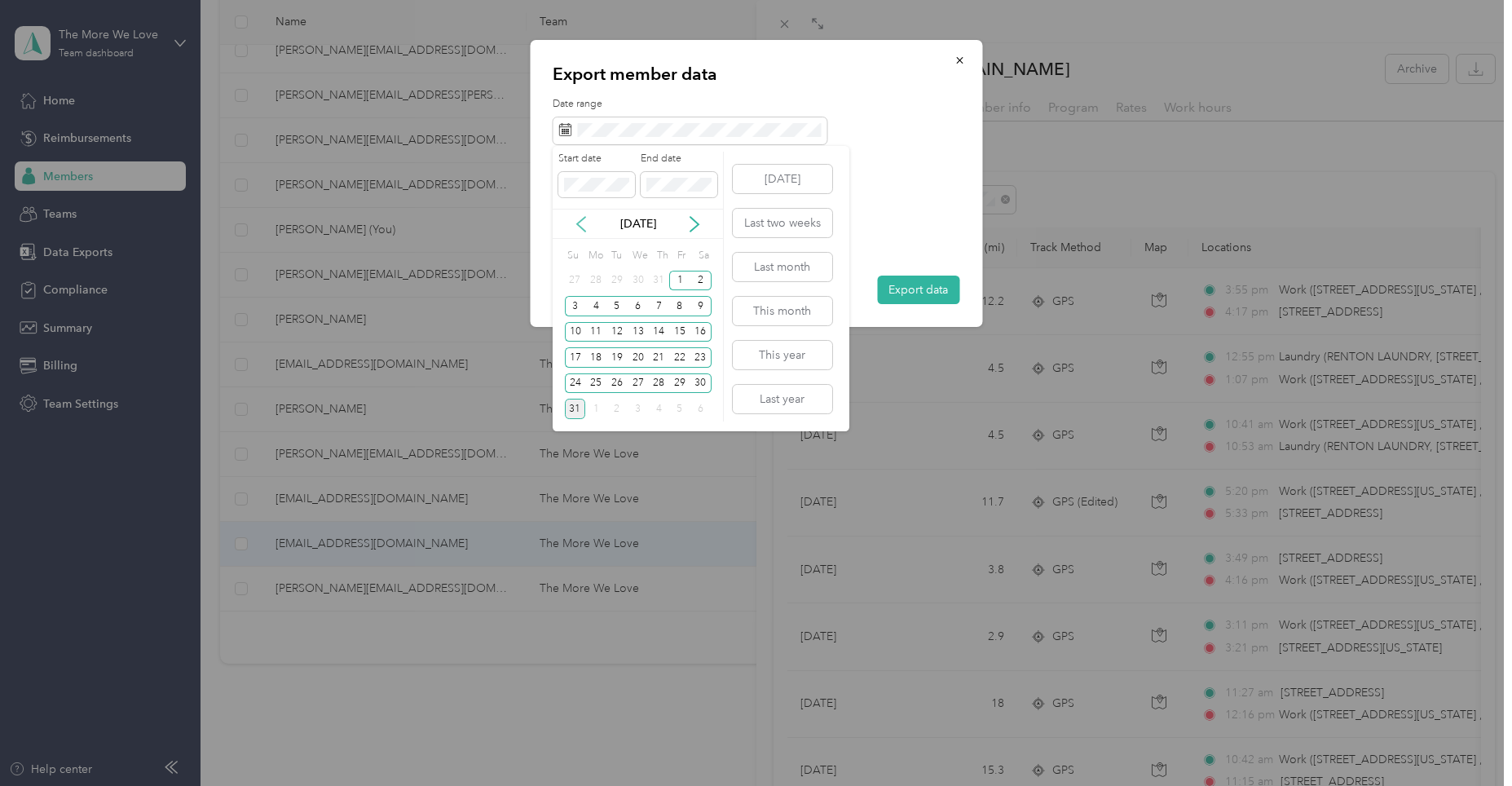
click at [578, 220] on icon at bounding box center [581, 224] width 16 height 16
click at [596, 358] on div "21" at bounding box center [596, 358] width 21 height 20
click at [774, 169] on button "[DATE]" at bounding box center [783, 178] width 100 height 28
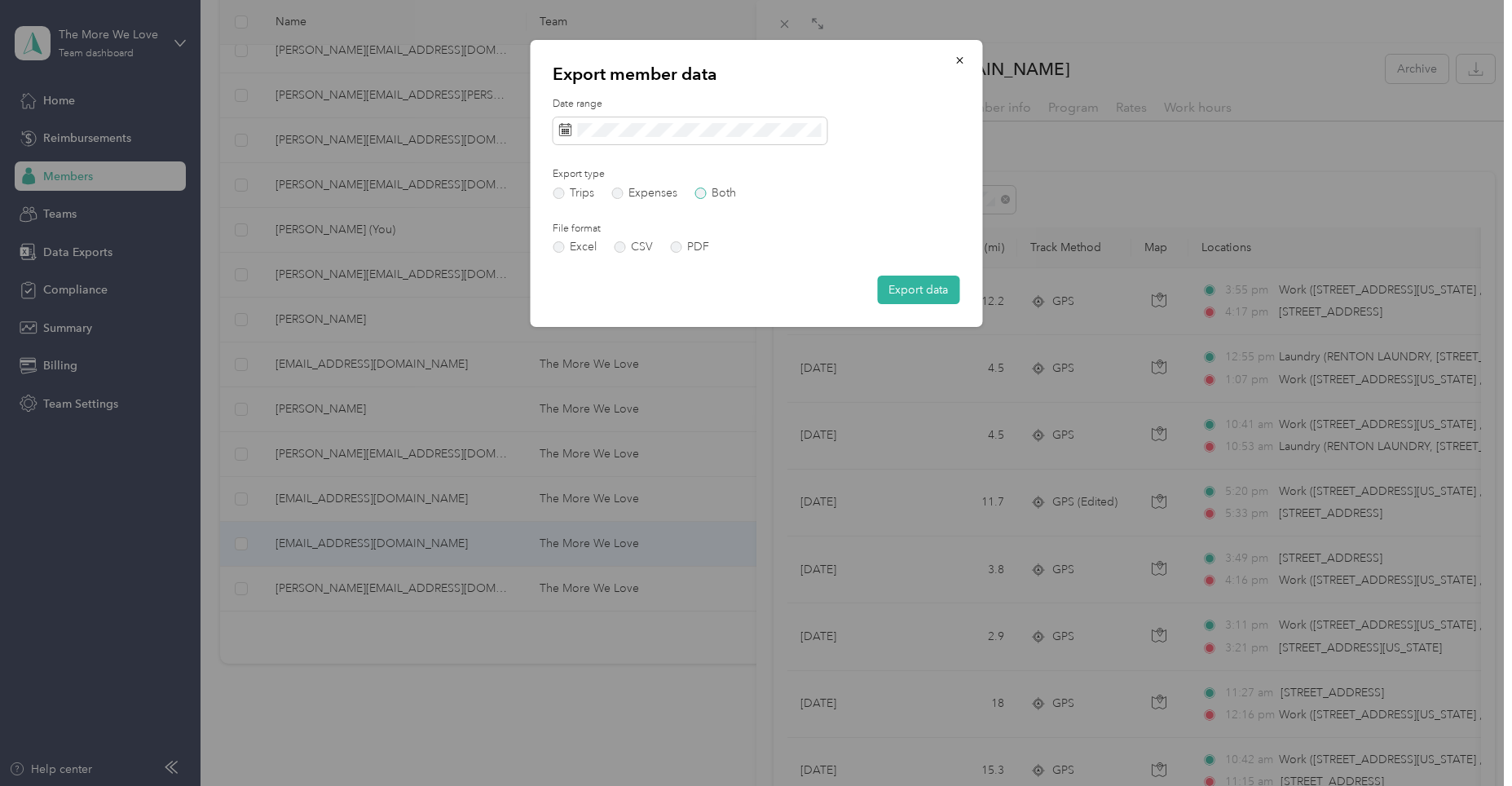
click at [707, 193] on label "Both" at bounding box center [715, 194] width 42 height 12
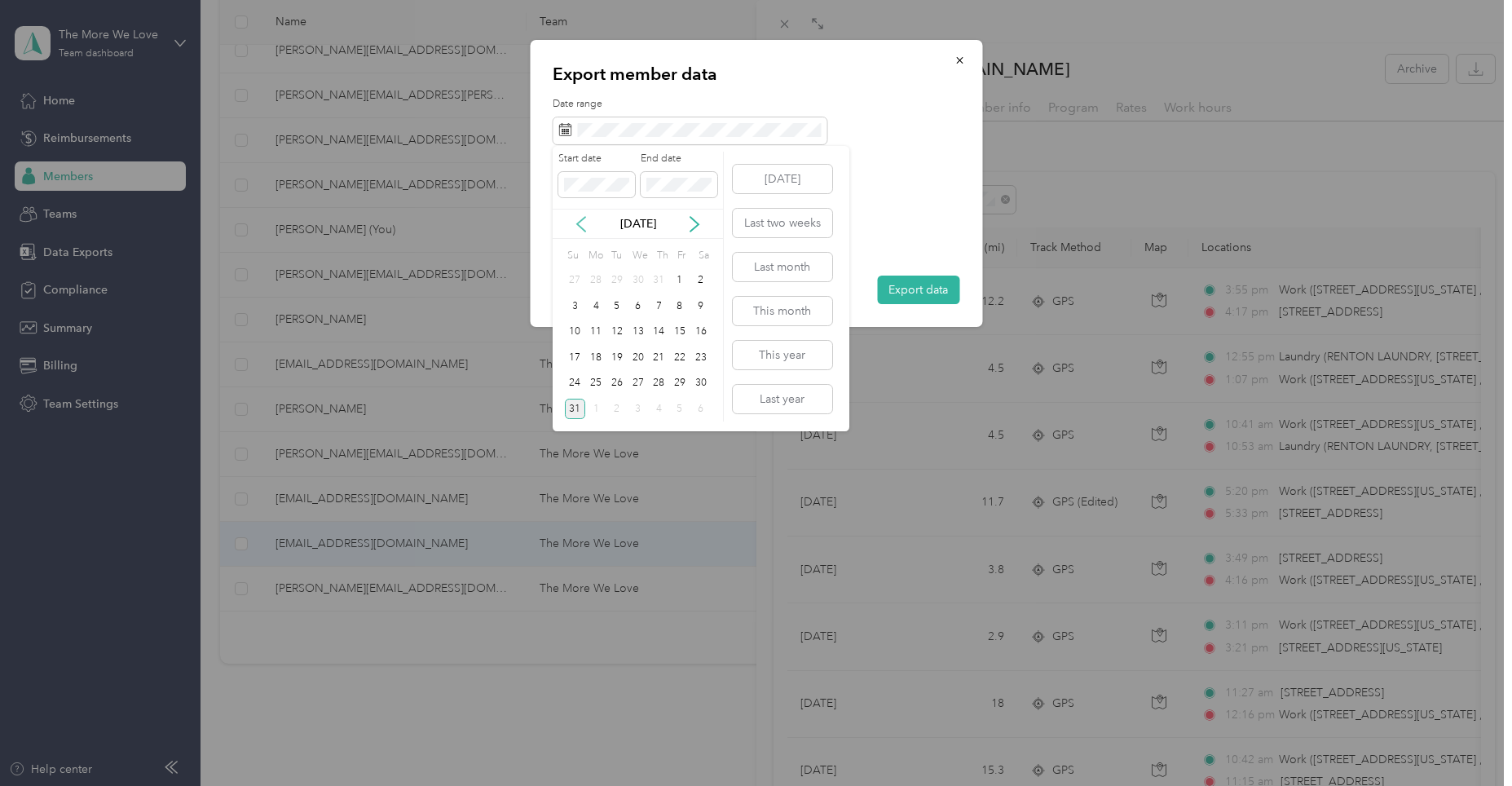
click at [578, 221] on icon at bounding box center [581, 224] width 16 height 16
click at [595, 353] on div "21" at bounding box center [596, 358] width 21 height 20
click at [787, 174] on button "[DATE]" at bounding box center [783, 178] width 100 height 28
click at [580, 225] on icon at bounding box center [581, 224] width 16 height 16
click at [599, 359] on div "21" at bounding box center [596, 358] width 21 height 20
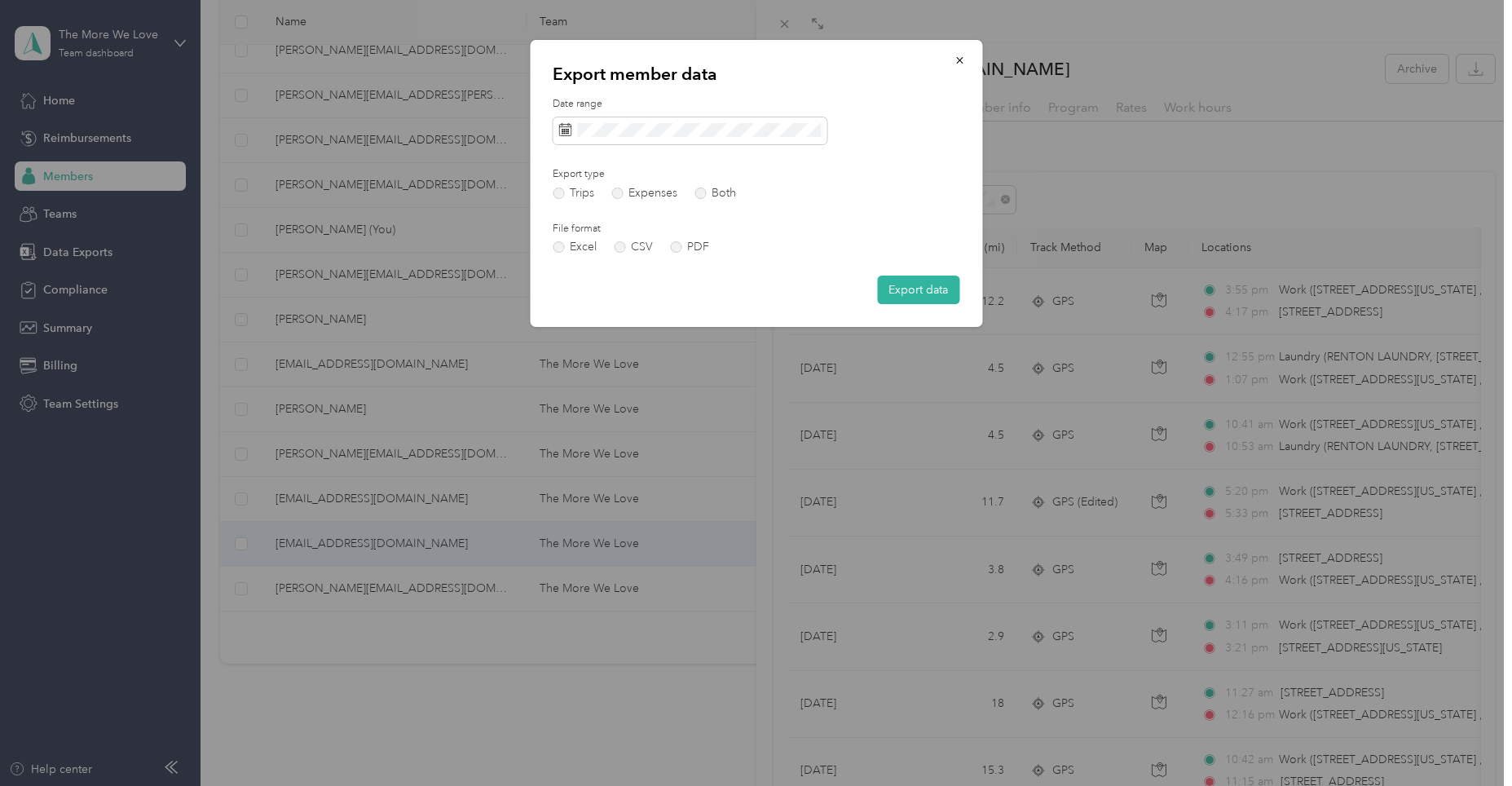
click at [918, 225] on div "Date range Export type Trips Expenses Both File format Excel CSV PDF Export data" at bounding box center [756, 201] width 407 height 207
click at [921, 286] on button "Export data" at bounding box center [918, 289] width 82 height 28
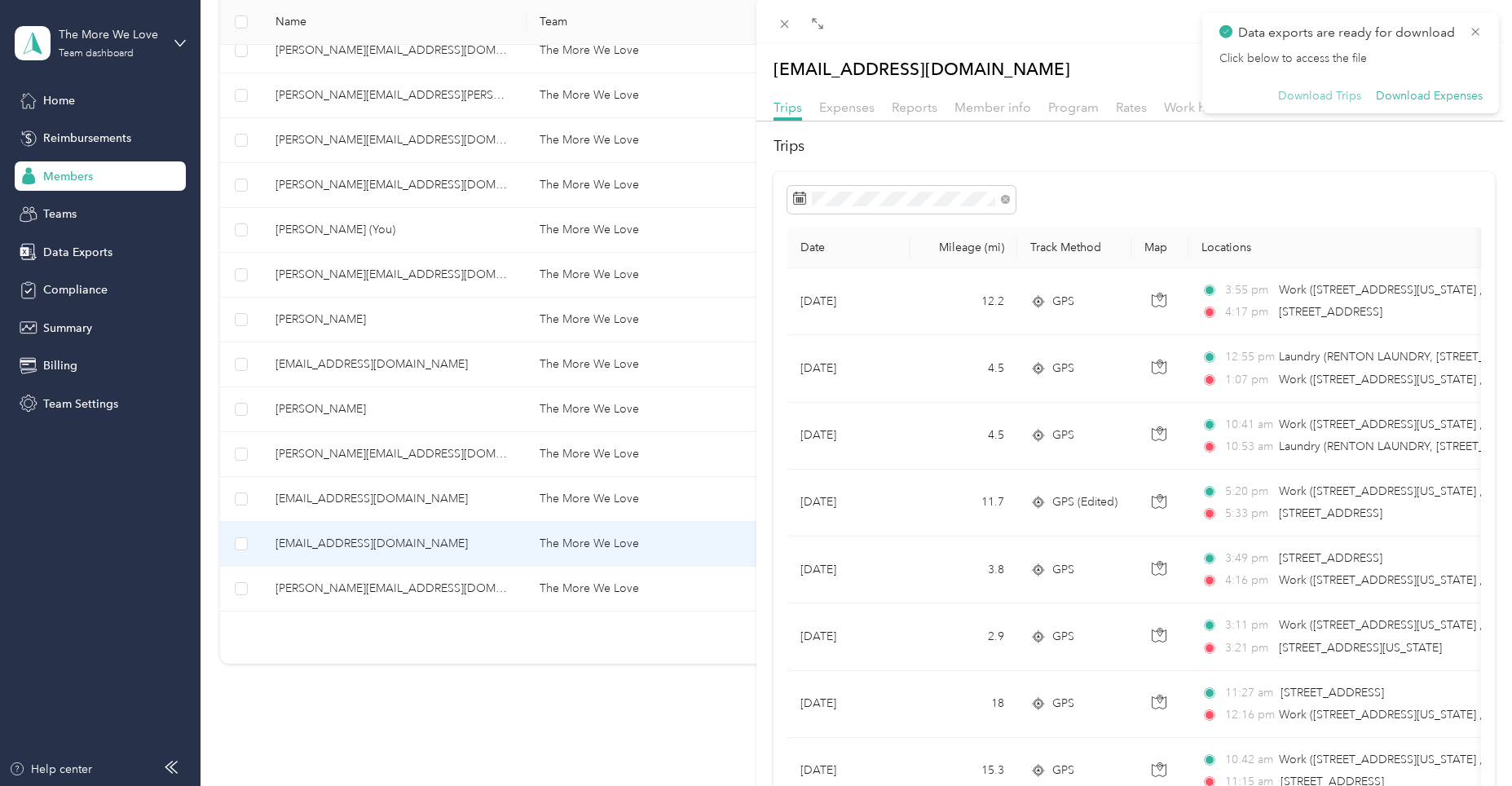
click at [1301, 94] on button "Download Trips" at bounding box center [1320, 96] width 83 height 15
click at [960, 147] on h2 "Trips" at bounding box center [1135, 146] width 723 height 22
click at [1420, 98] on button "Download Expenses" at bounding box center [1430, 96] width 107 height 15
